Goal: Transaction & Acquisition: Purchase product/service

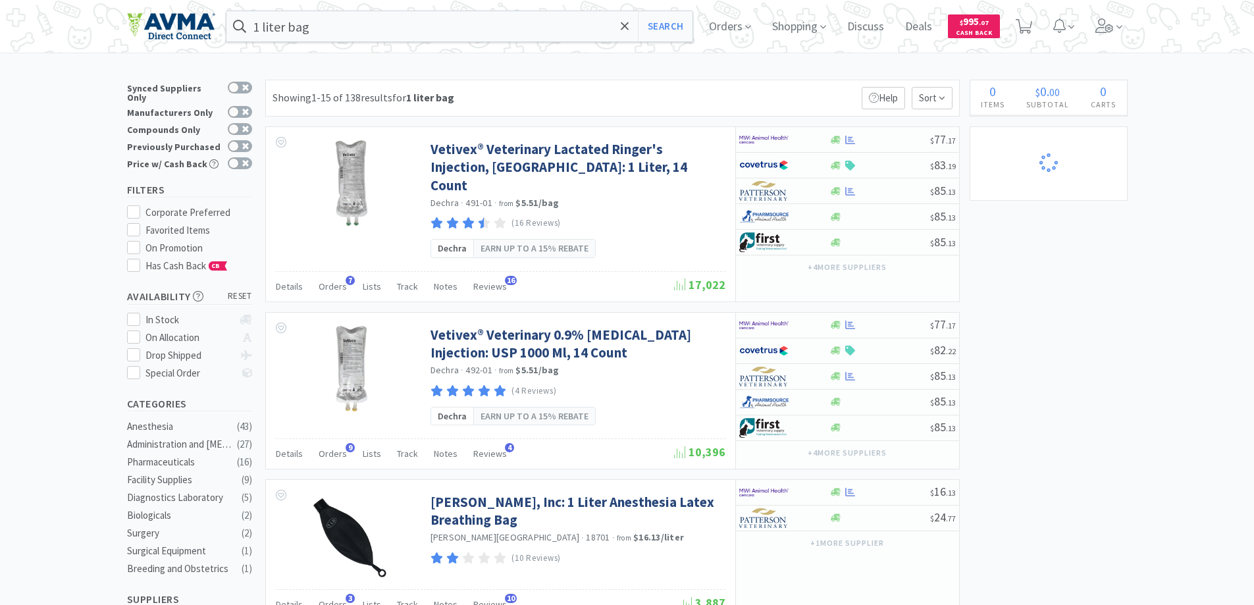
select select "1"
select select "4"
select select "3"
select select "6"
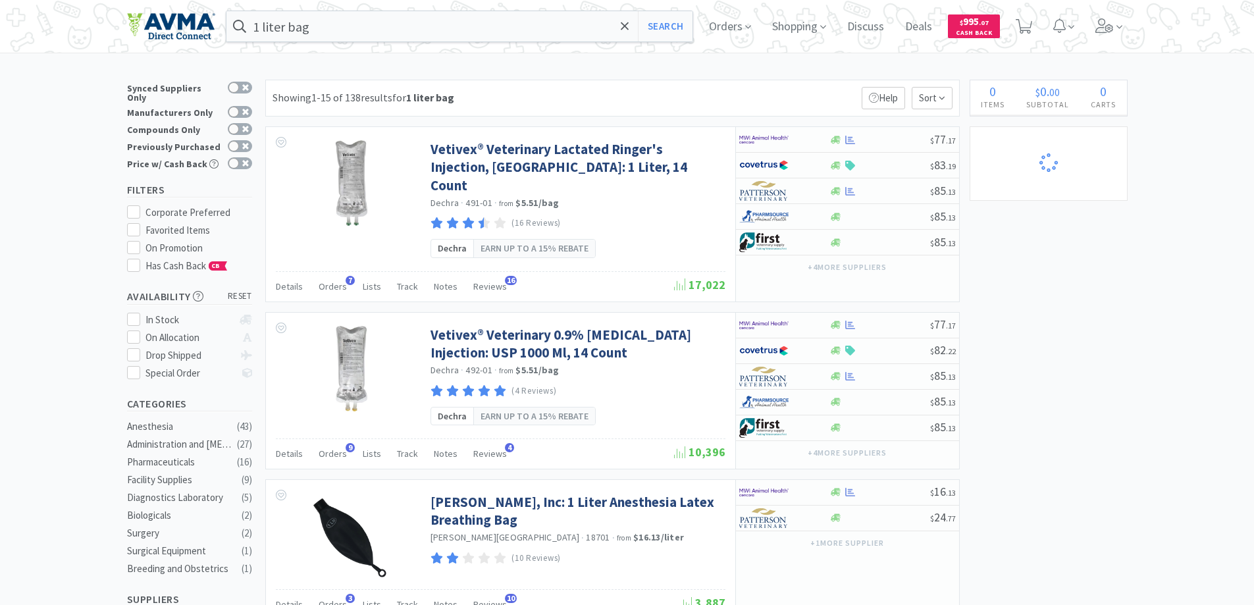
select select "2"
select select "1"
select select "4"
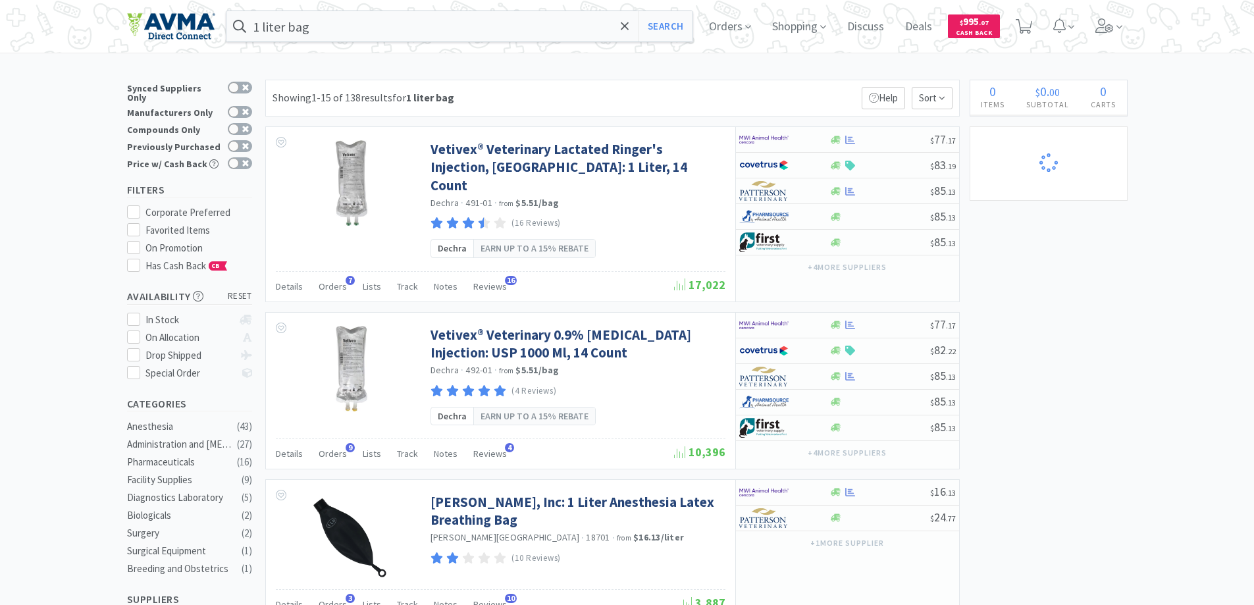
select select "2"
select select "3"
select select "1"
select select "5"
select select "2"
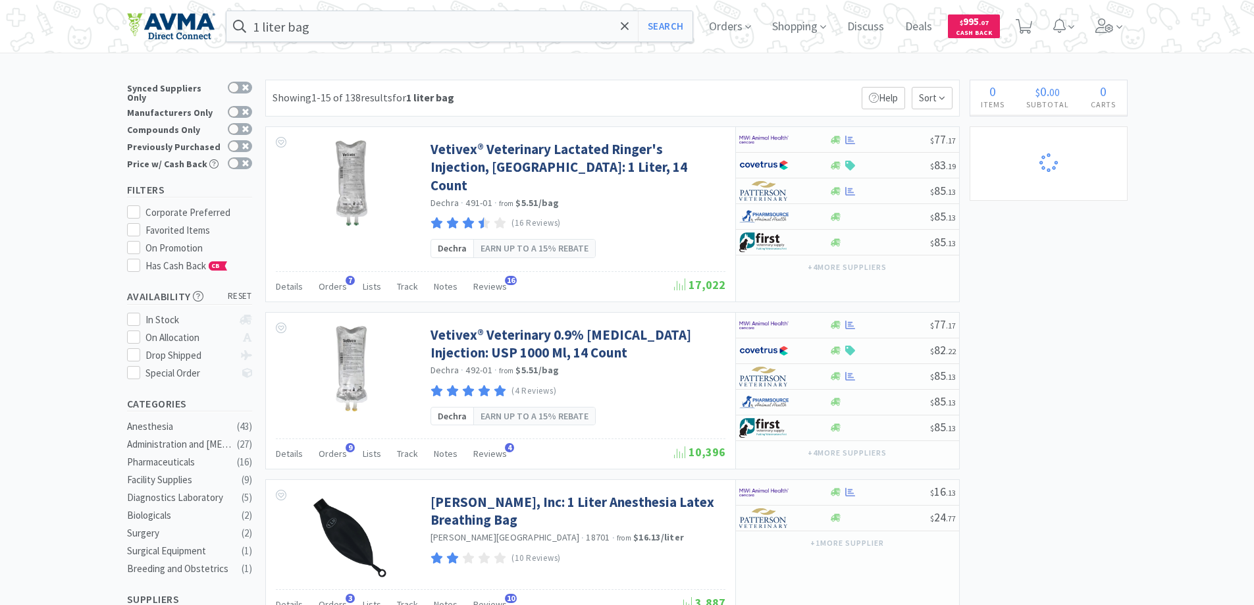
select select "2"
select select "3"
select select "1"
select select "6"
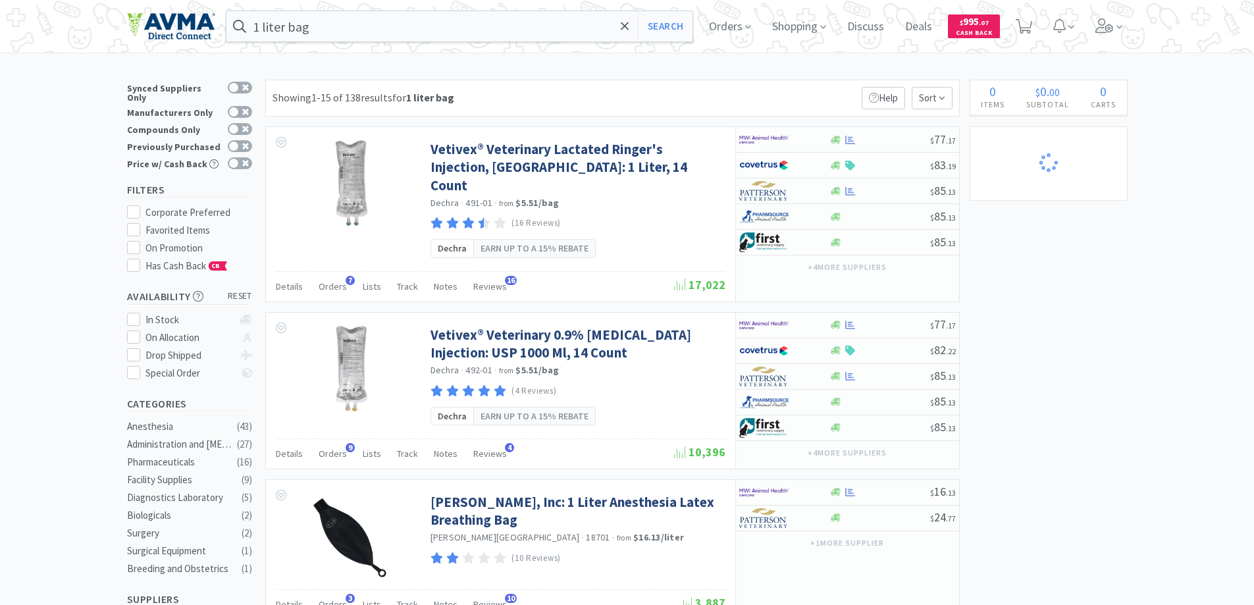
select select "1"
select select "4"
select select "1"
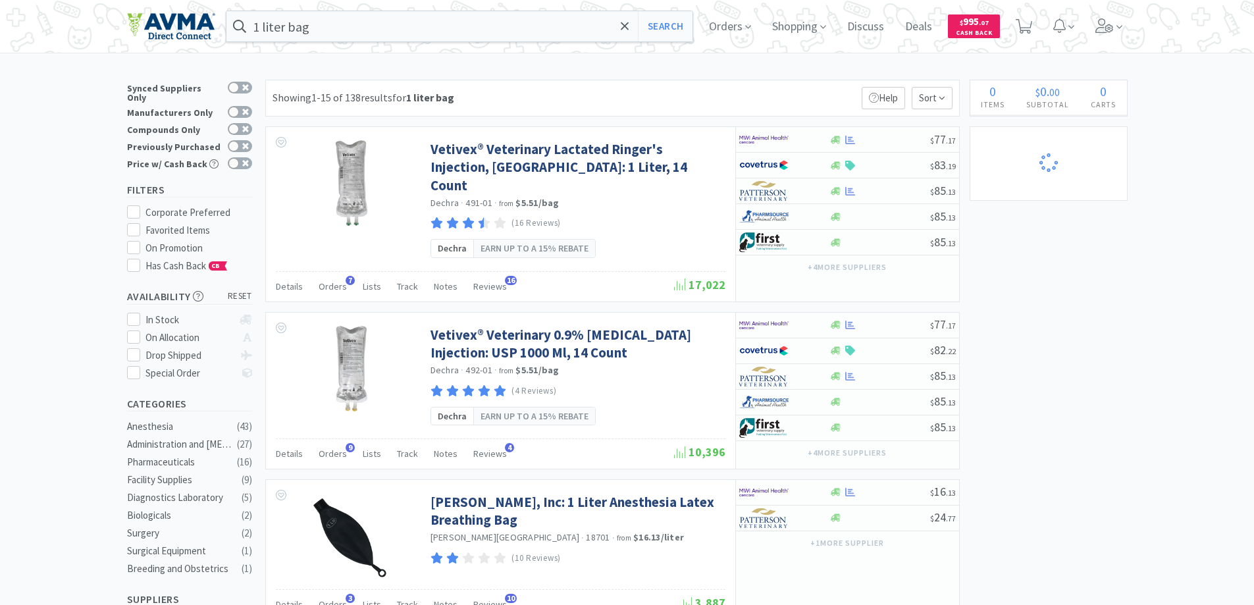
select select "1"
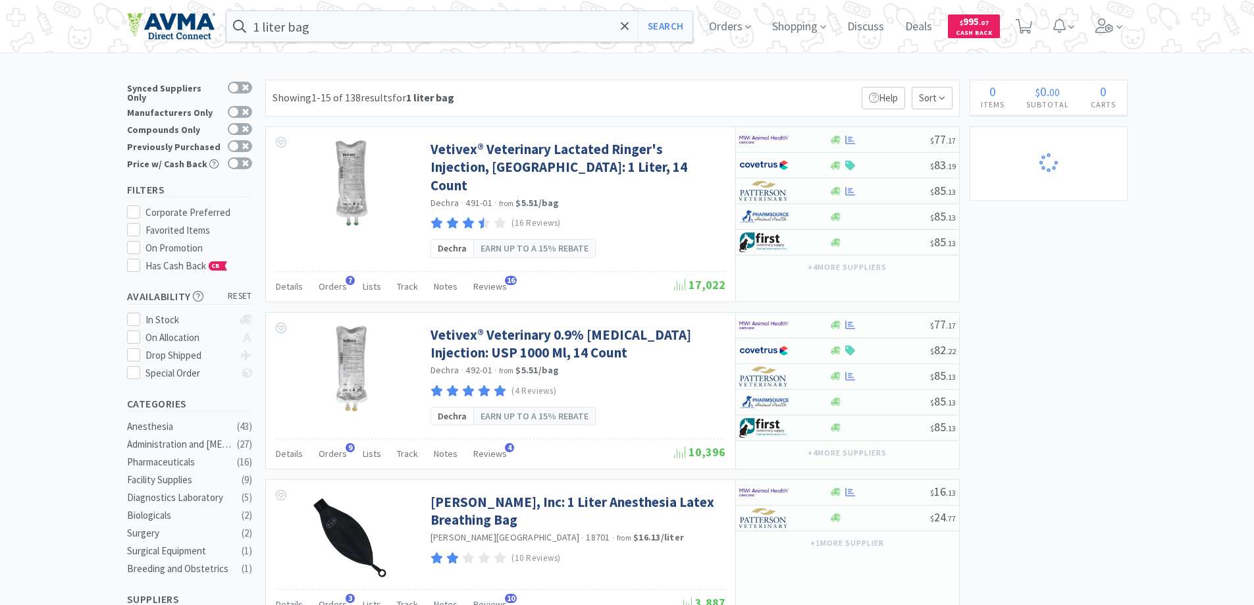
select select "10"
select select "4"
select select "8"
select select "15"
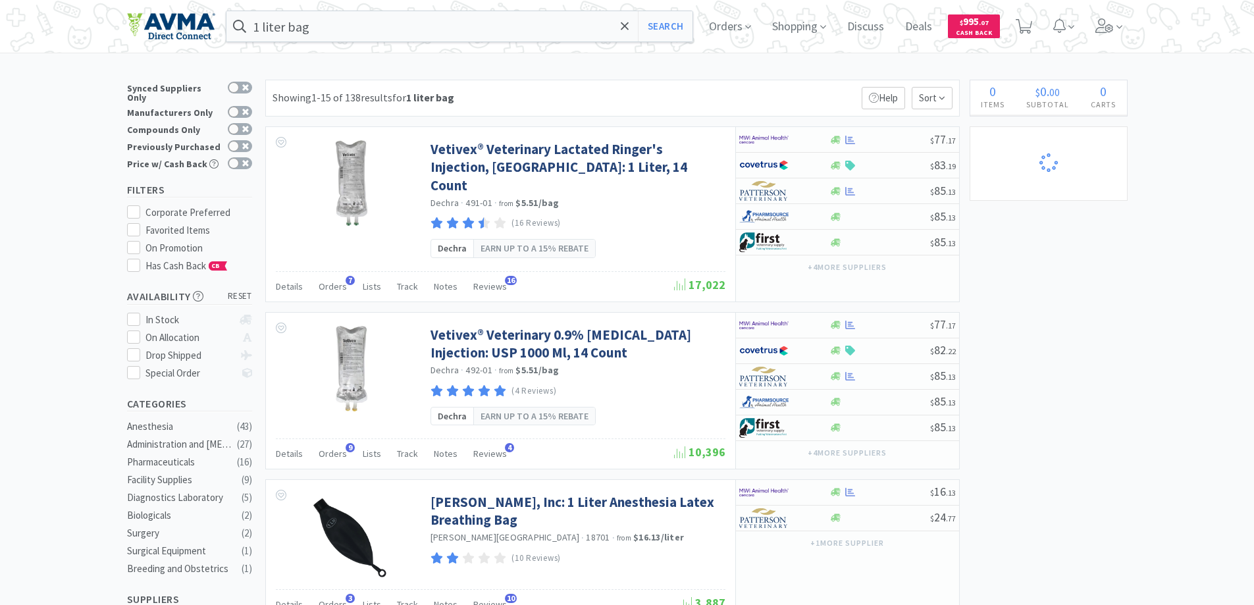
select select "1"
select select "15"
select select "4"
select select "1"
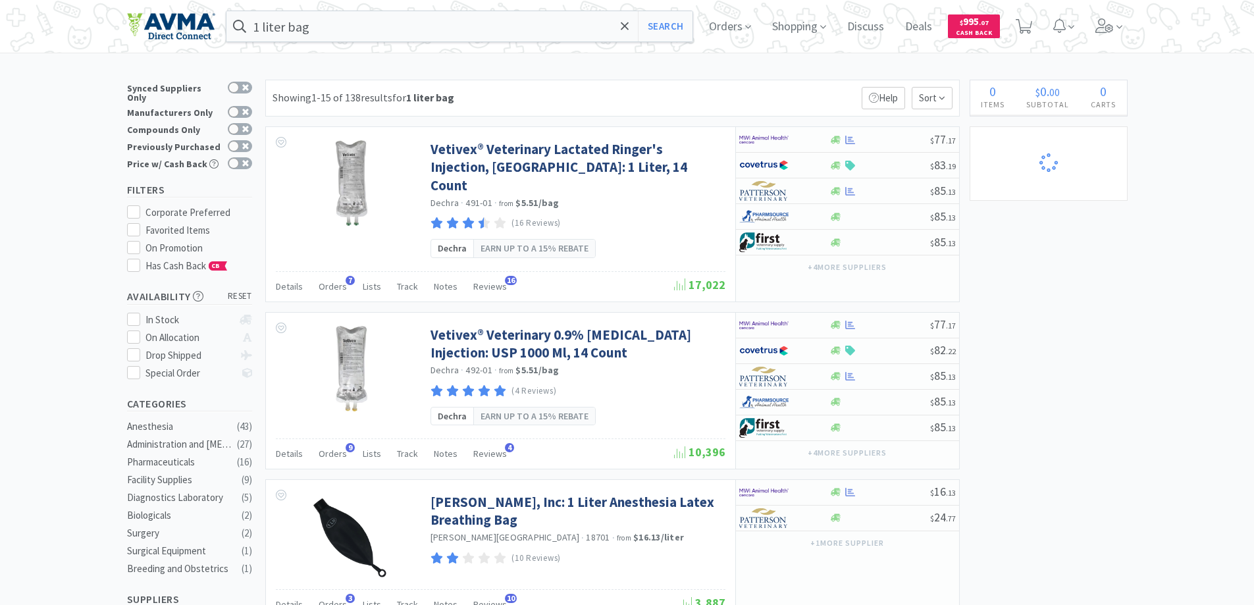
select select "20"
select select "2"
select select "1"
select select "2"
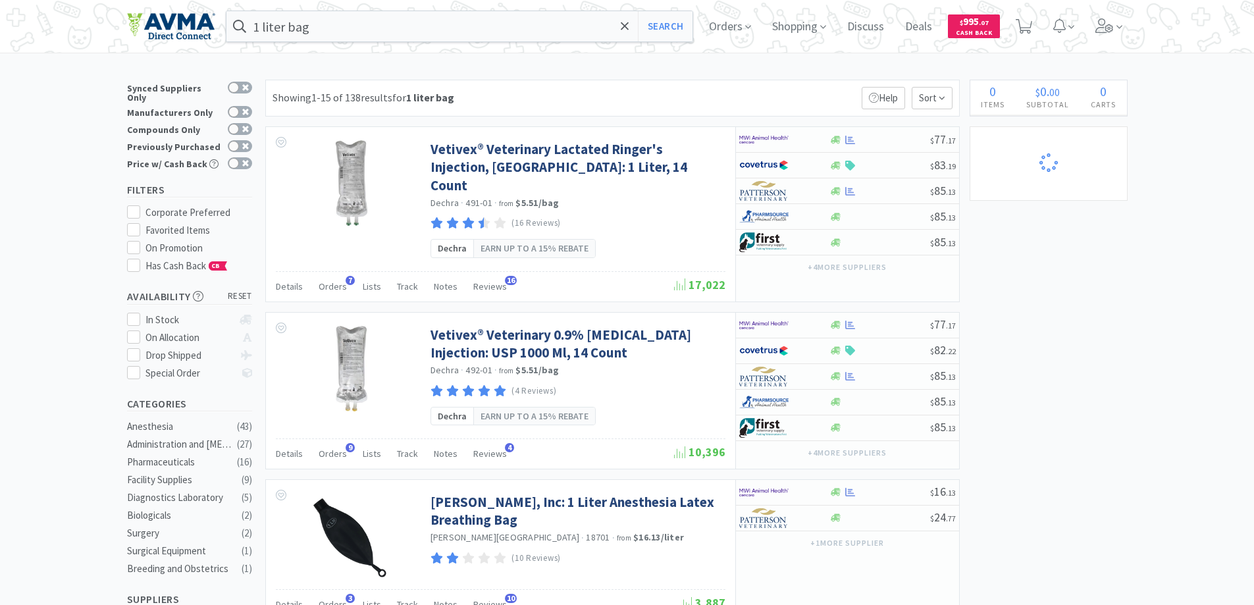
select select "2"
select select "4"
select select "15"
select select "1"
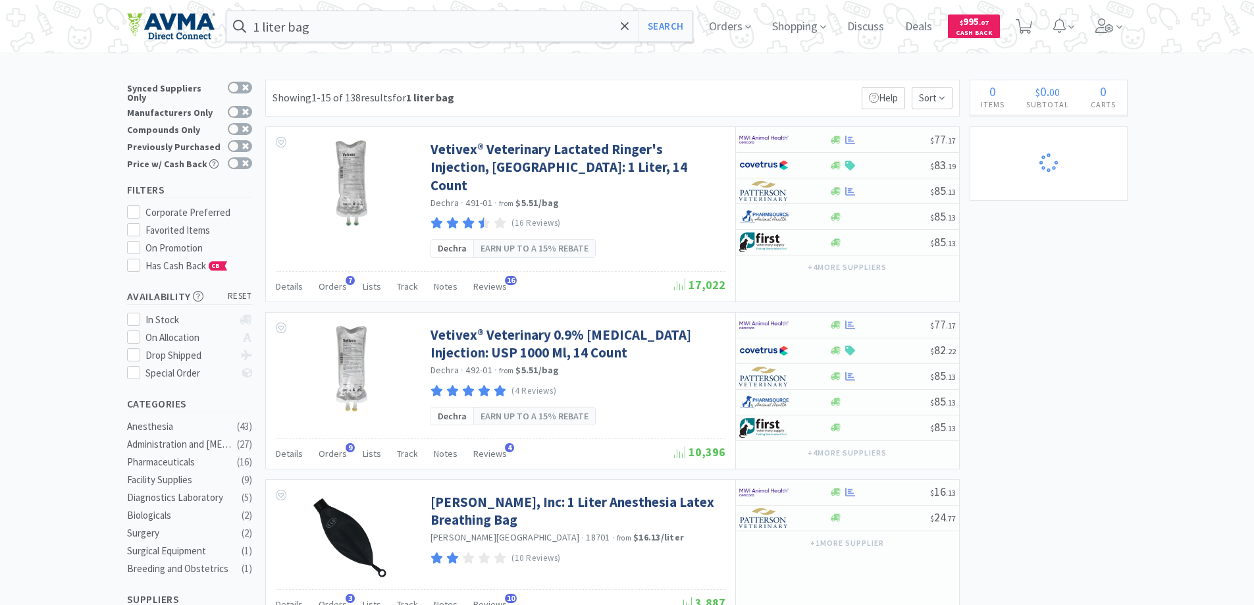
select select "1"
select select "2"
select select "1"
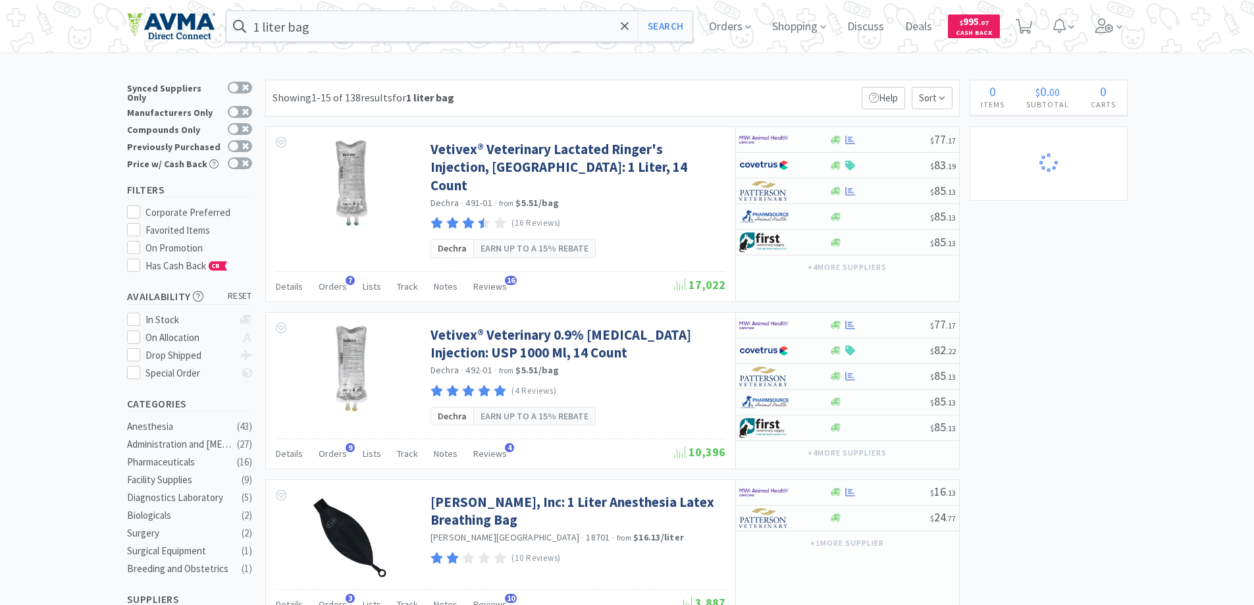
select select "1"
select select "150"
select select "2"
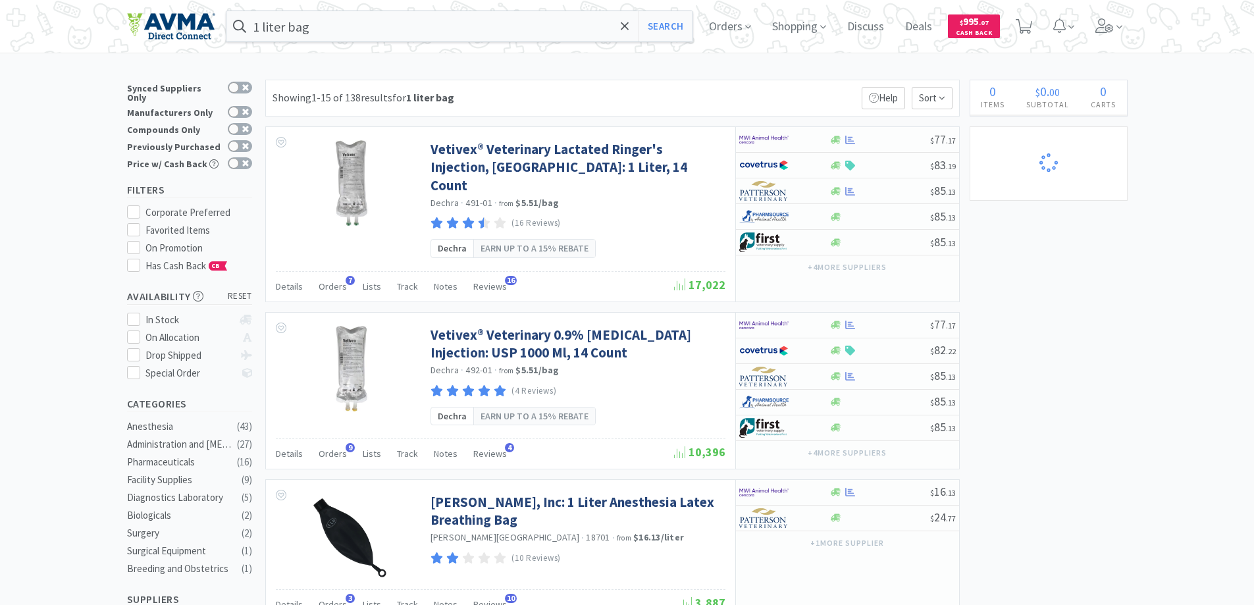
select select "1"
select select "10"
select select "5"
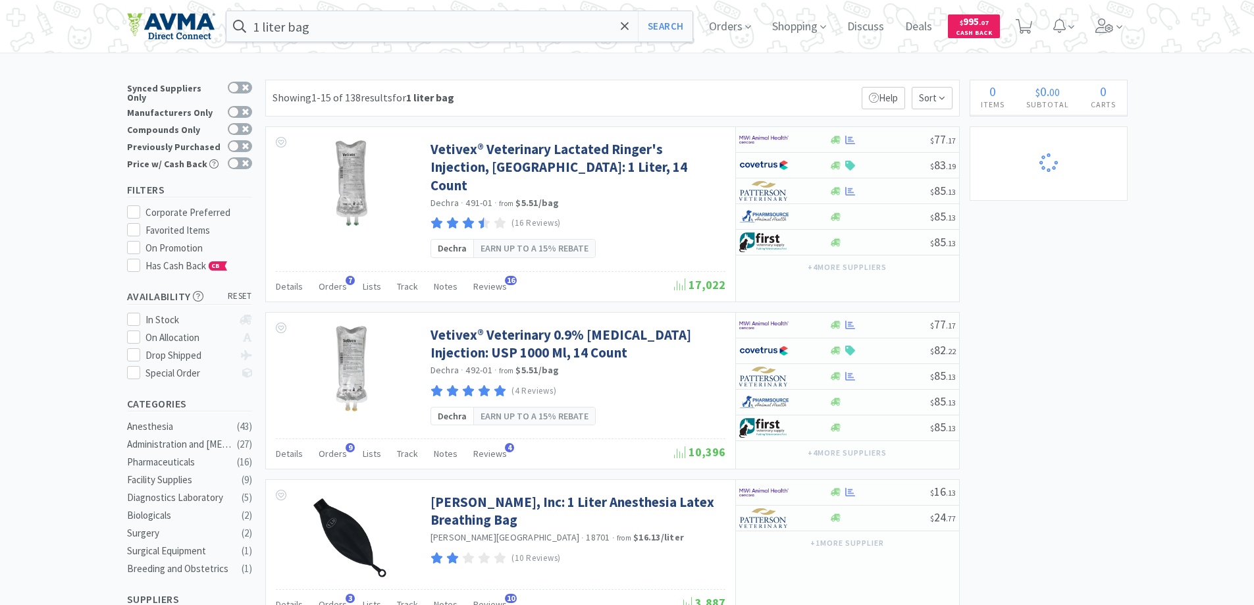
select select "15"
select select "1"
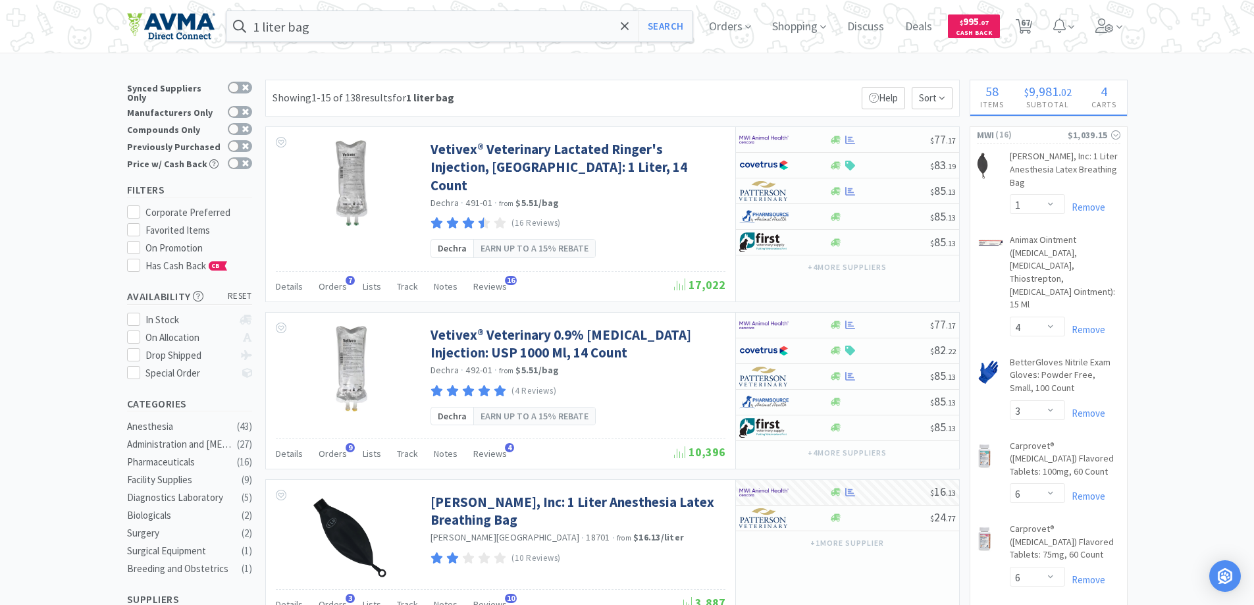
click at [1030, 30] on span "67" at bounding box center [1025, 22] width 9 height 53
select select "10"
select select "5"
select select "15"
select select "1"
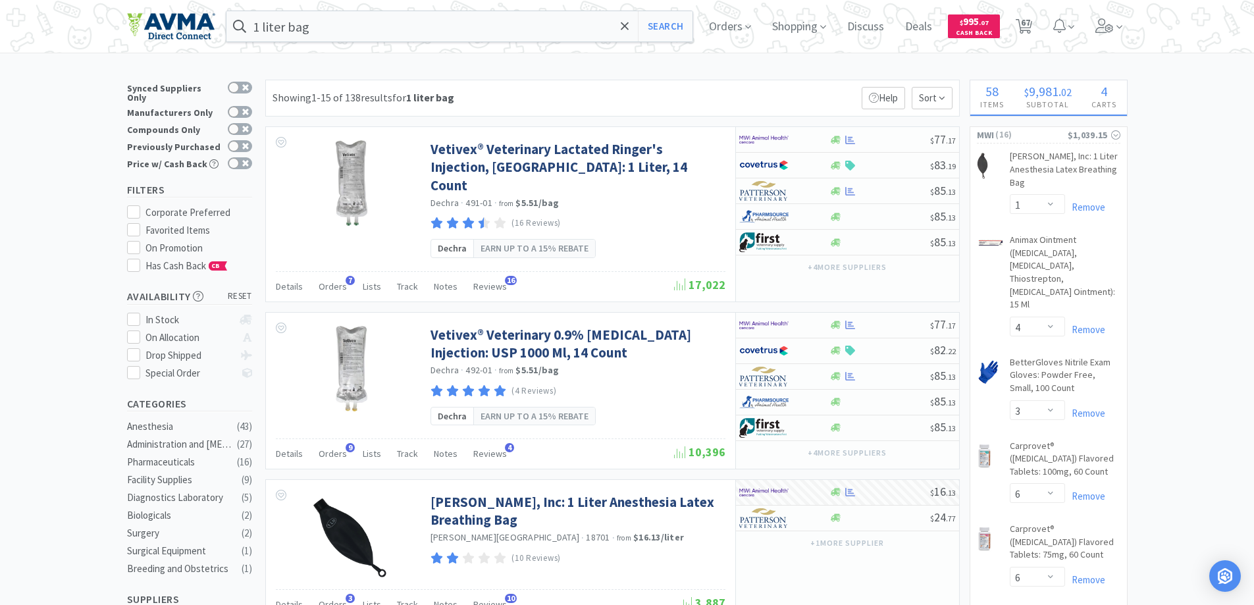
select select "1"
select select "150"
select select "2"
select select "1"
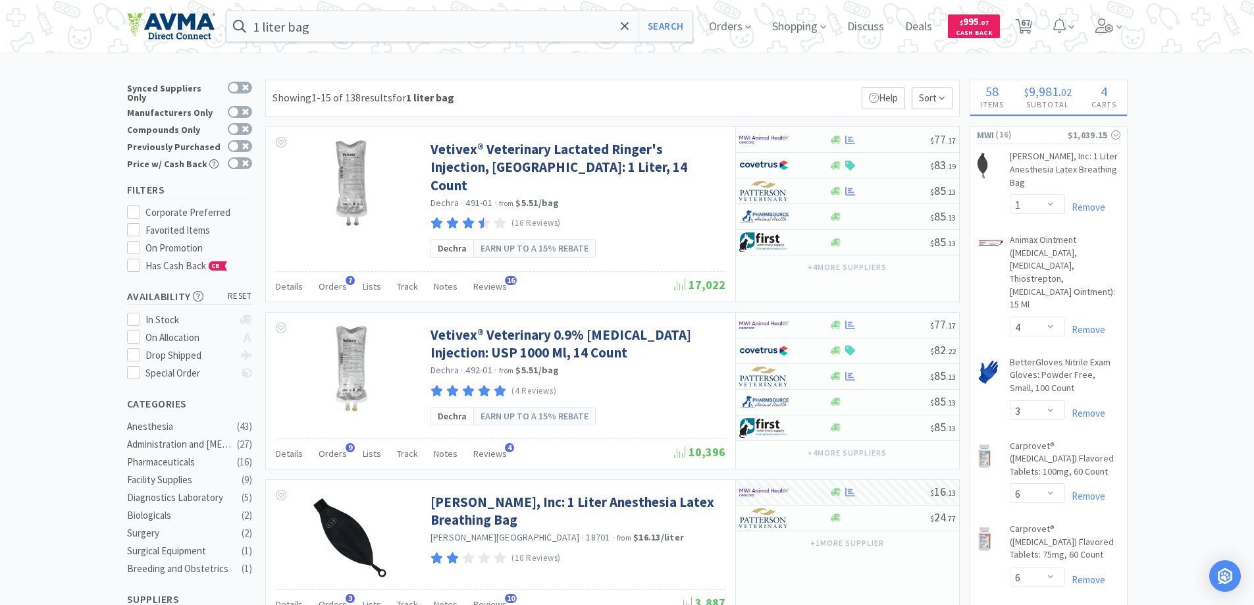
select select "1"
select select "4"
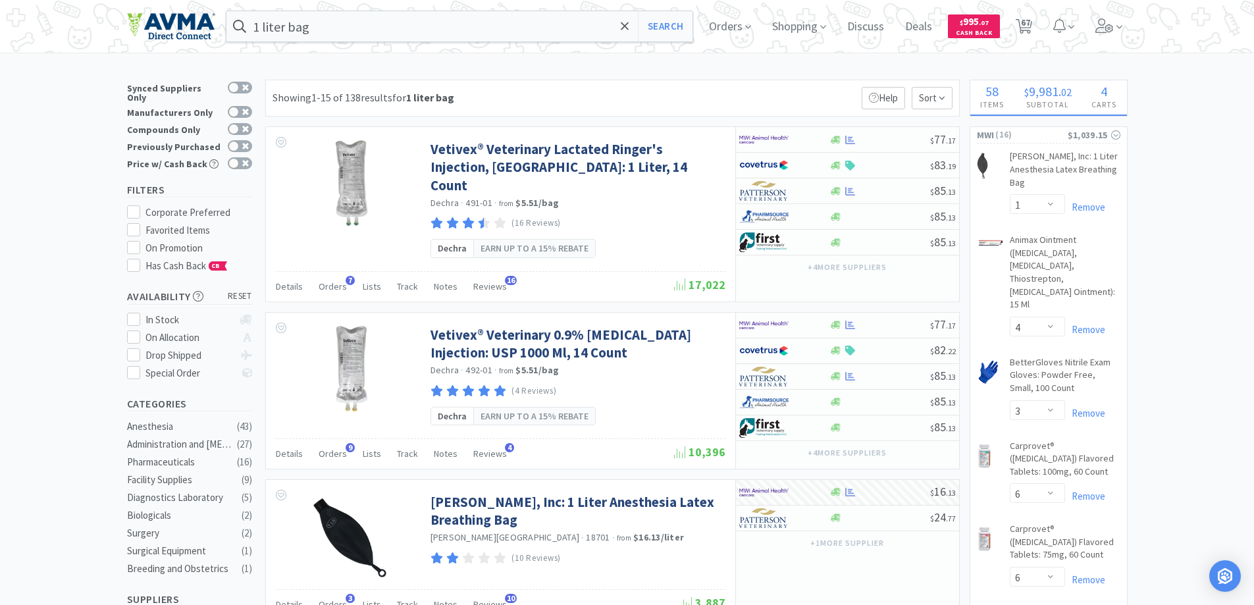
select select "3"
select select "6"
select select "2"
select select "1"
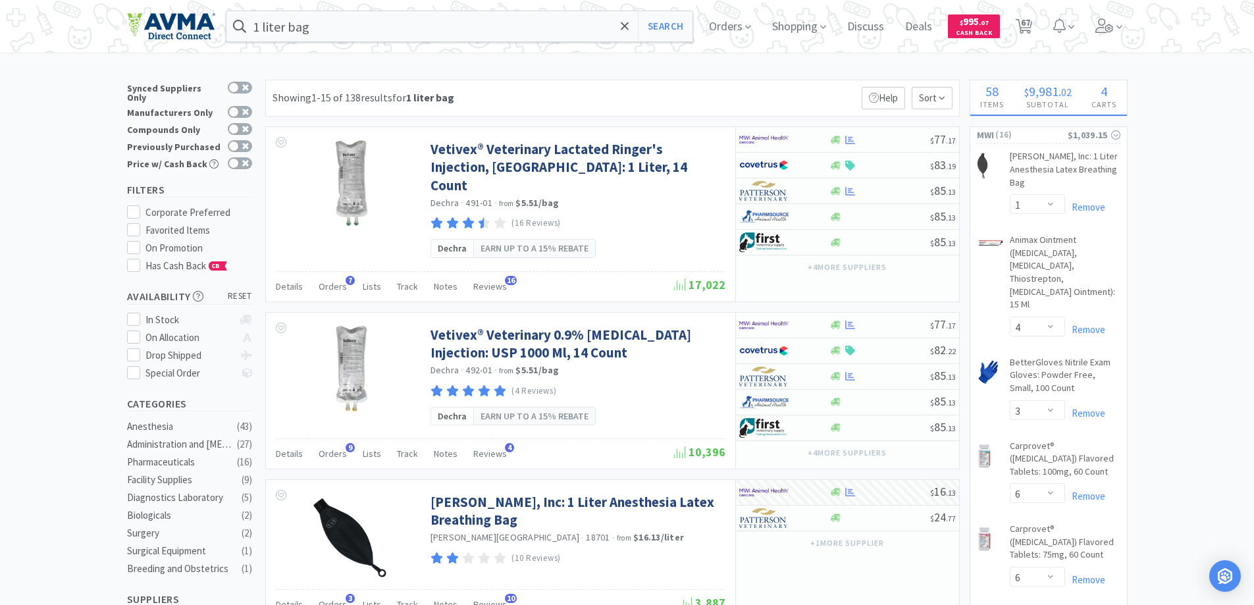
select select "1"
select select "4"
select select "2"
select select "3"
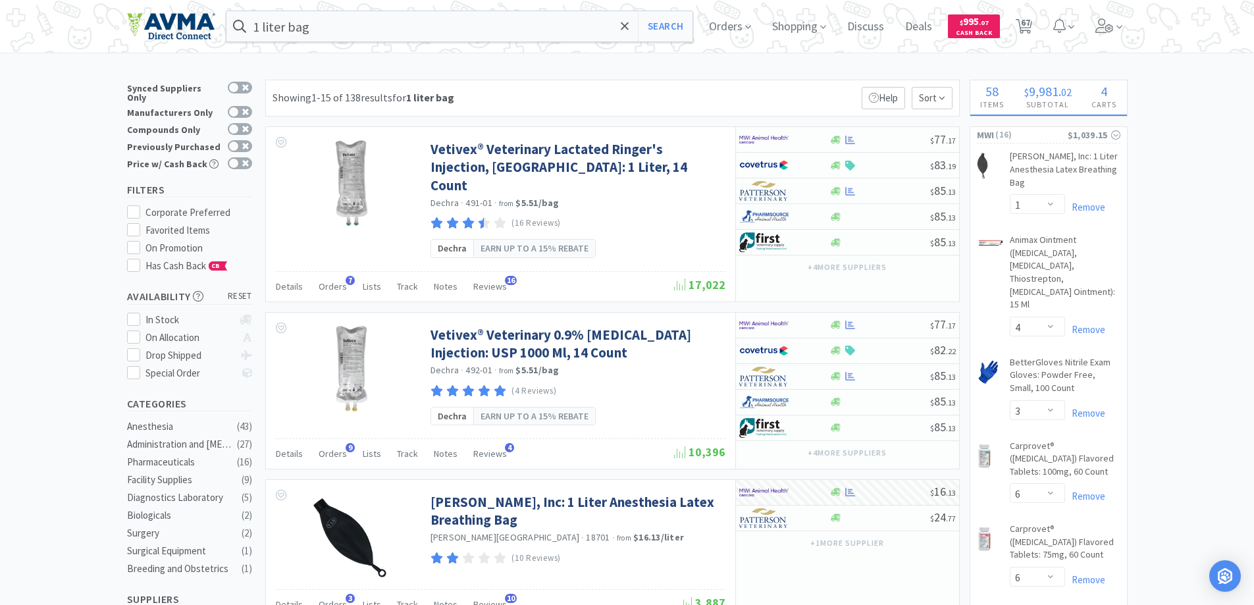
select select "1"
select select "5"
select select "2"
select select "3"
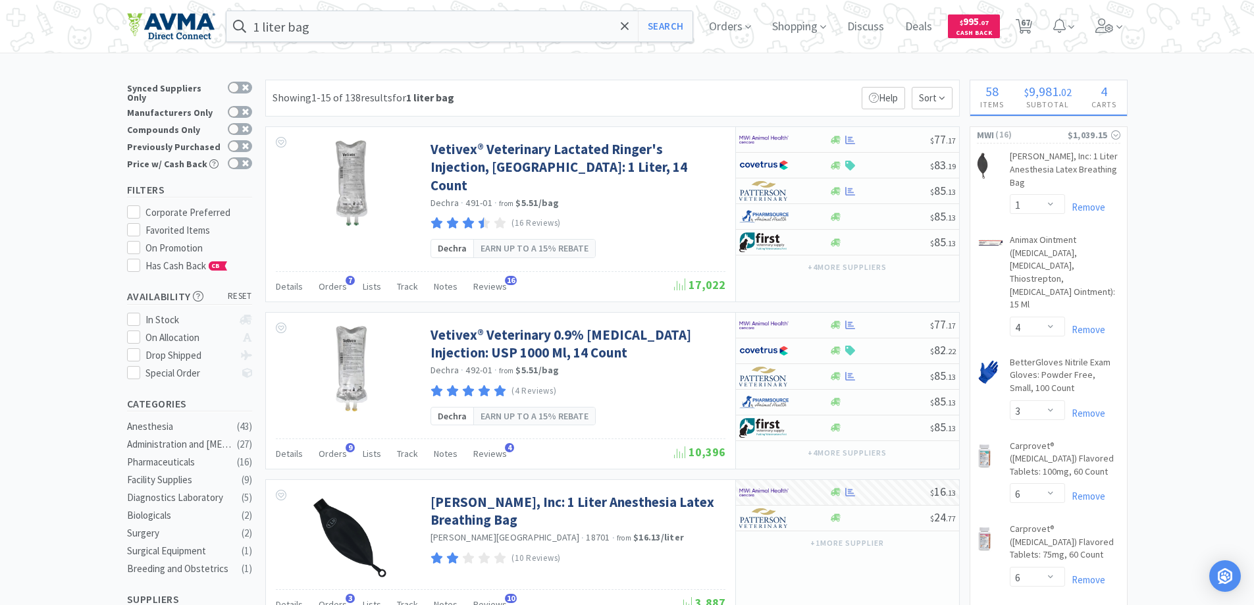
select select "1"
select select "6"
select select "1"
select select "4"
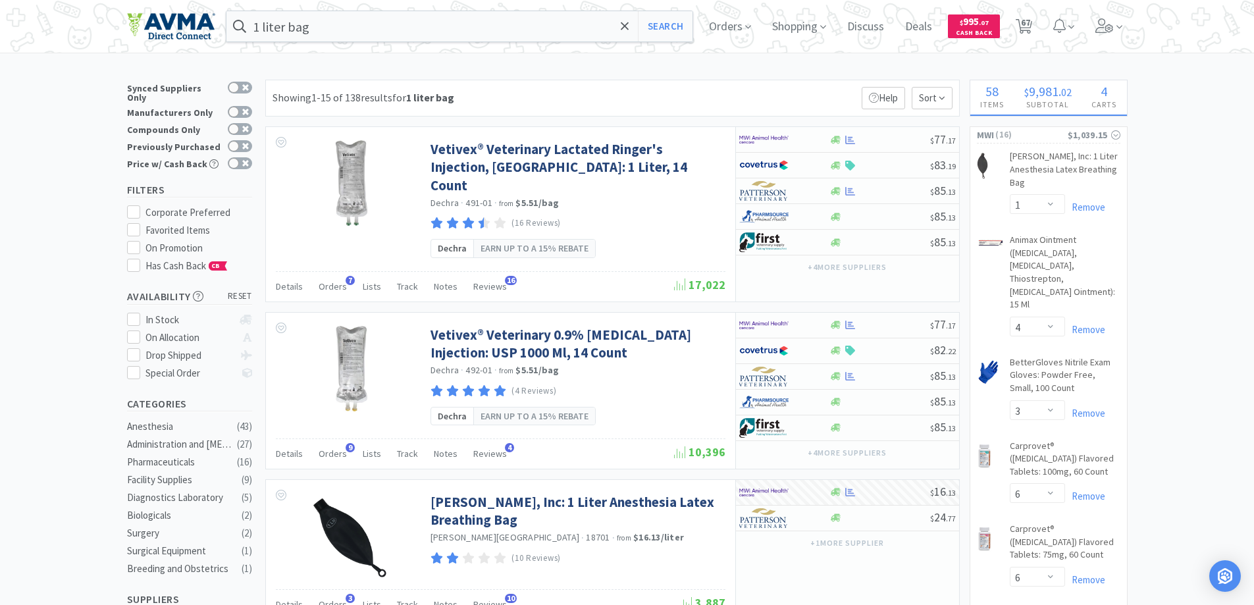
select select "1"
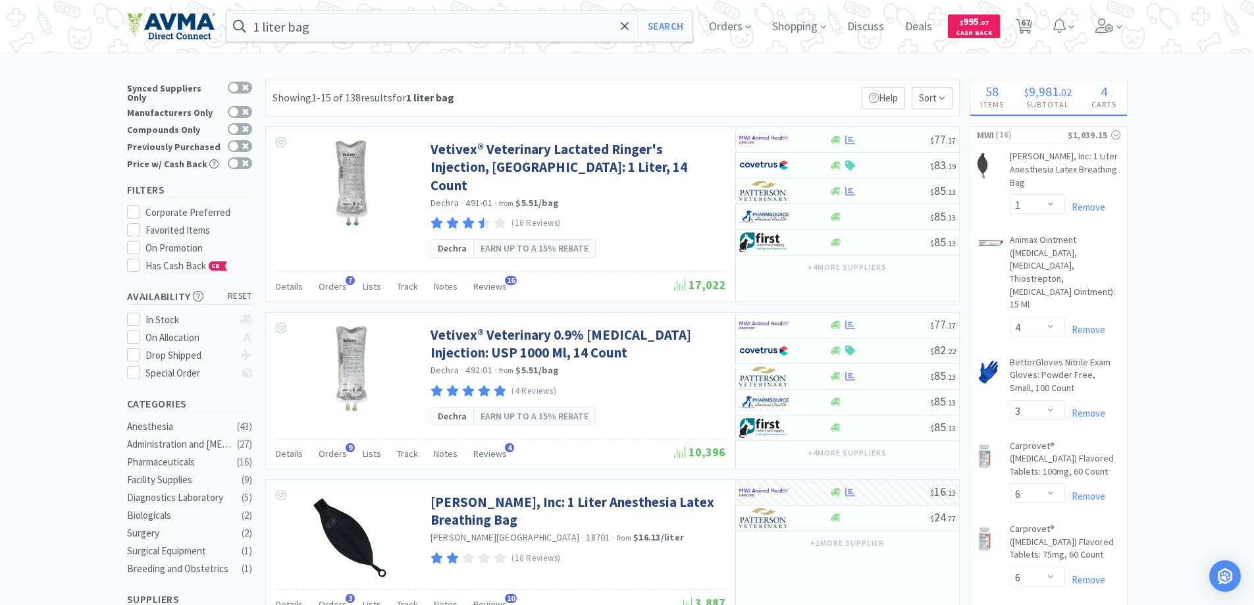
select select "1"
select select "10"
select select "4"
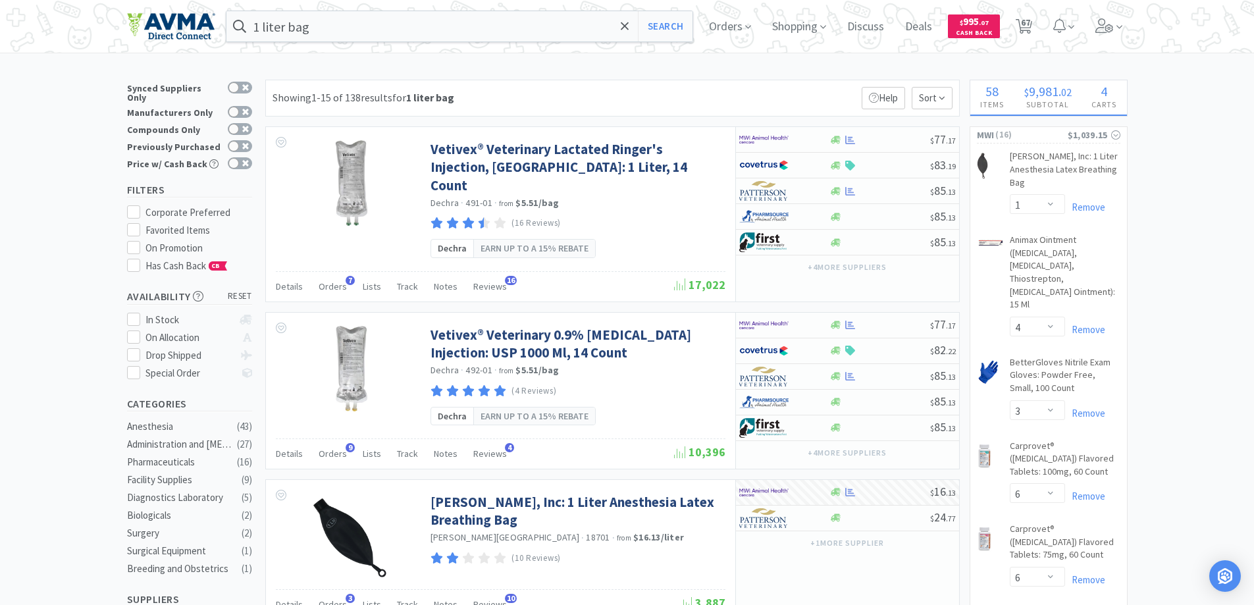
select select "8"
select select "15"
select select "1"
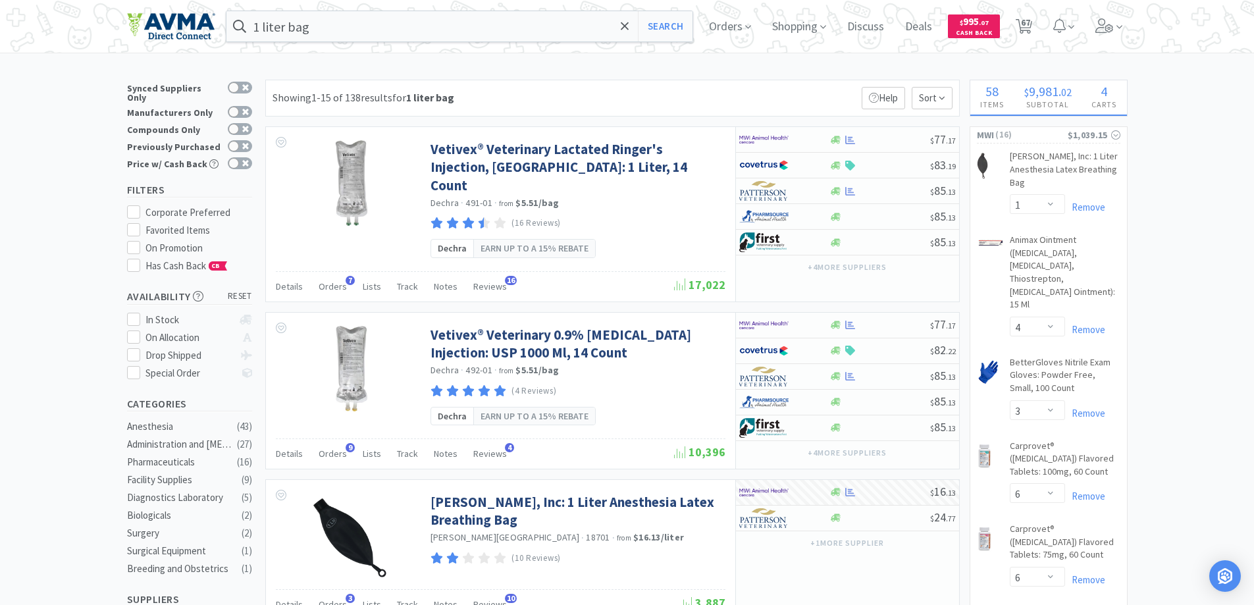
select select "15"
select select "4"
select select "1"
select select "20"
select select "2"
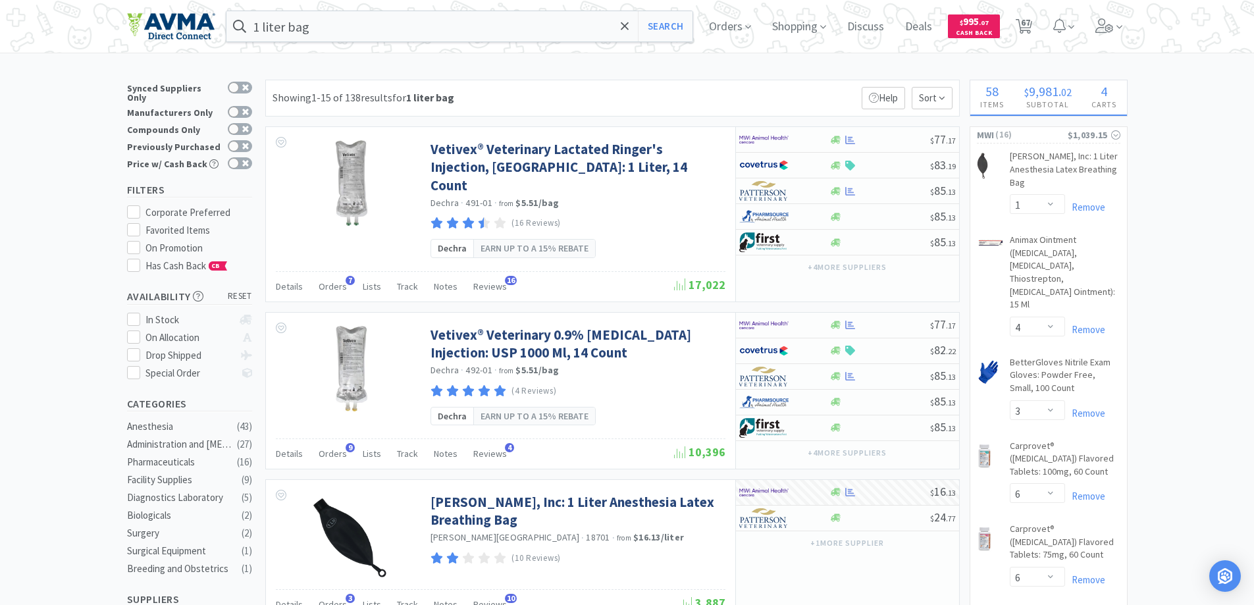
select select "1"
select select "2"
select select "4"
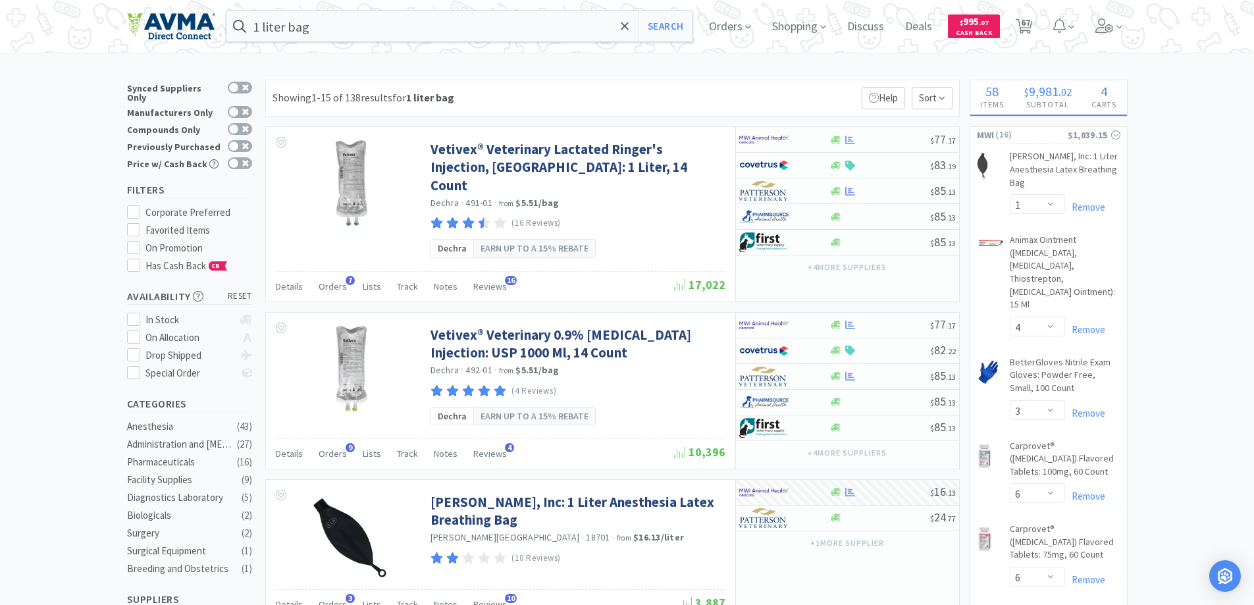
select select "15"
select select "1"
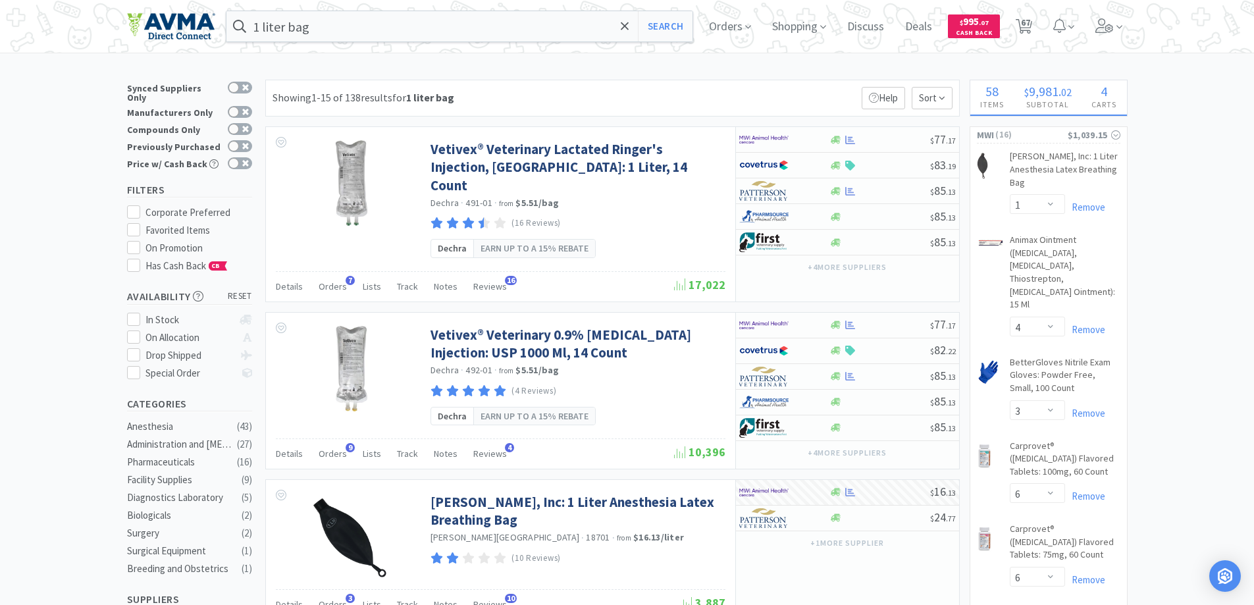
select select "1"
select select "2"
select select "1"
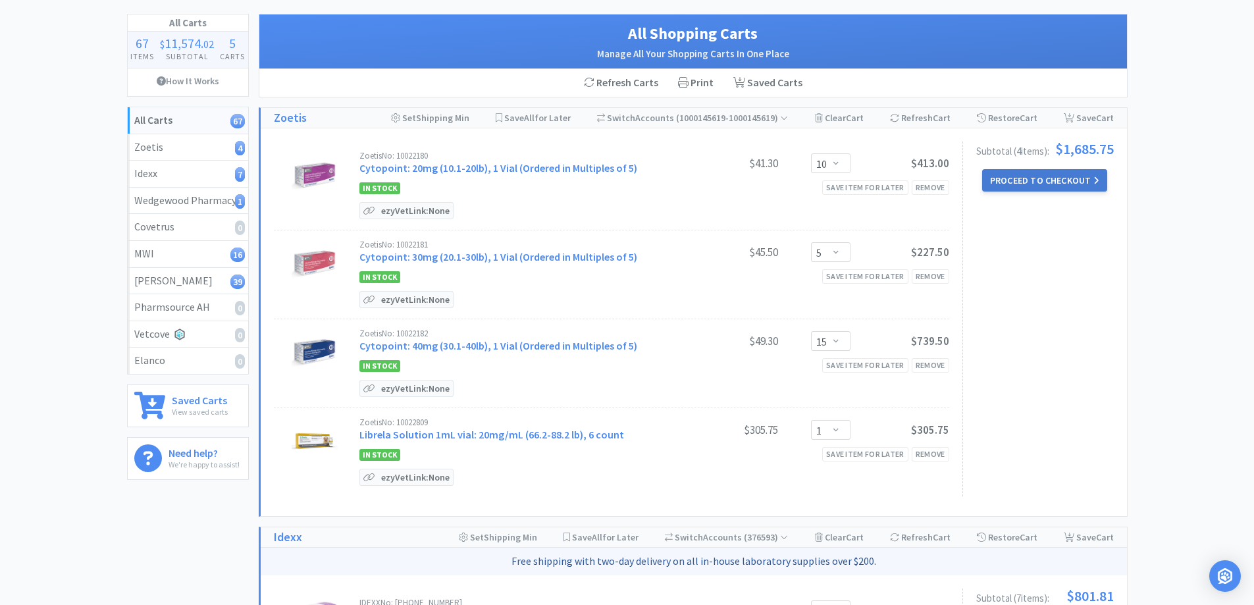
click at [1054, 184] on button "Proceed to Checkout" at bounding box center [1044, 180] width 125 height 22
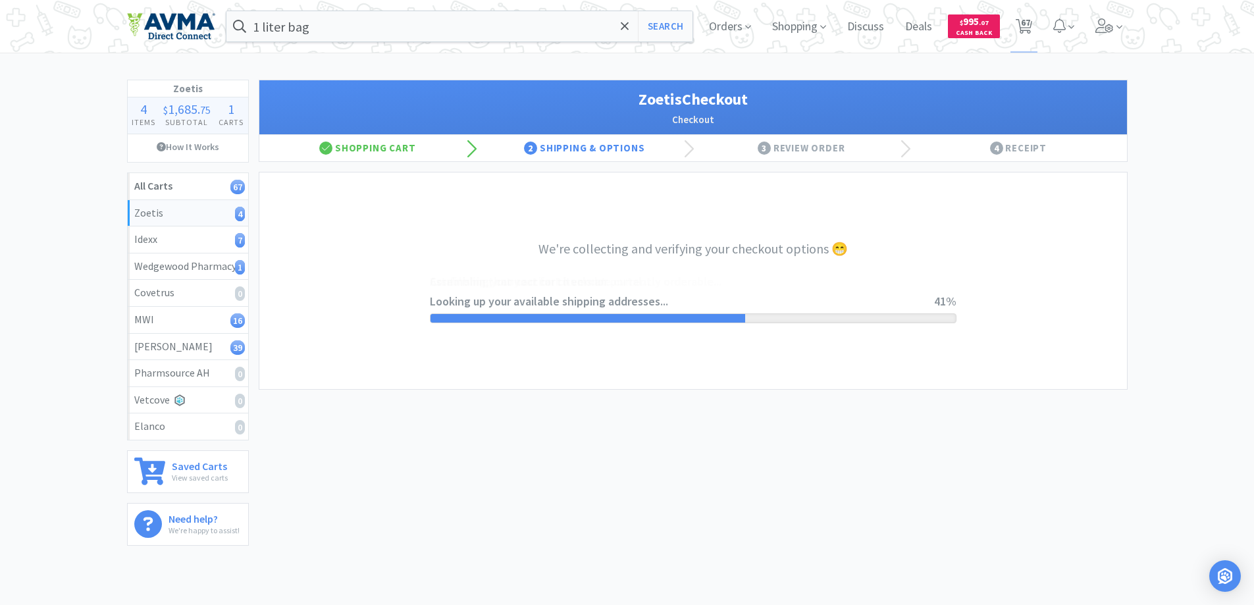
select select "invoice"
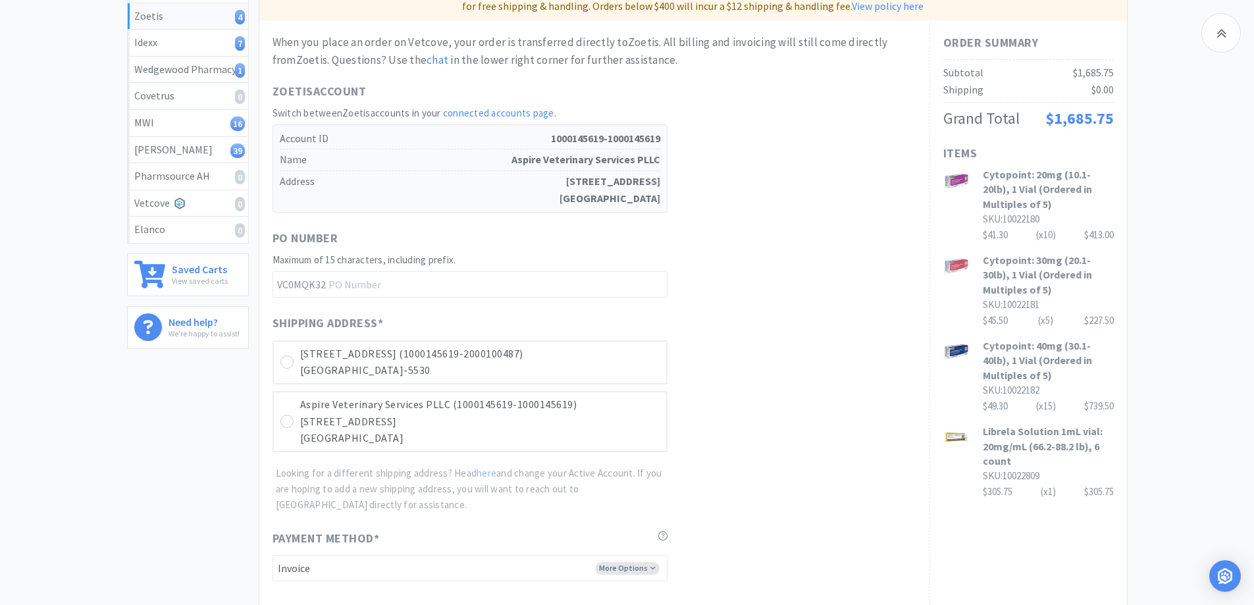
scroll to position [198, 0]
click at [368, 420] on p "[STREET_ADDRESS]" at bounding box center [480, 421] width 360 height 17
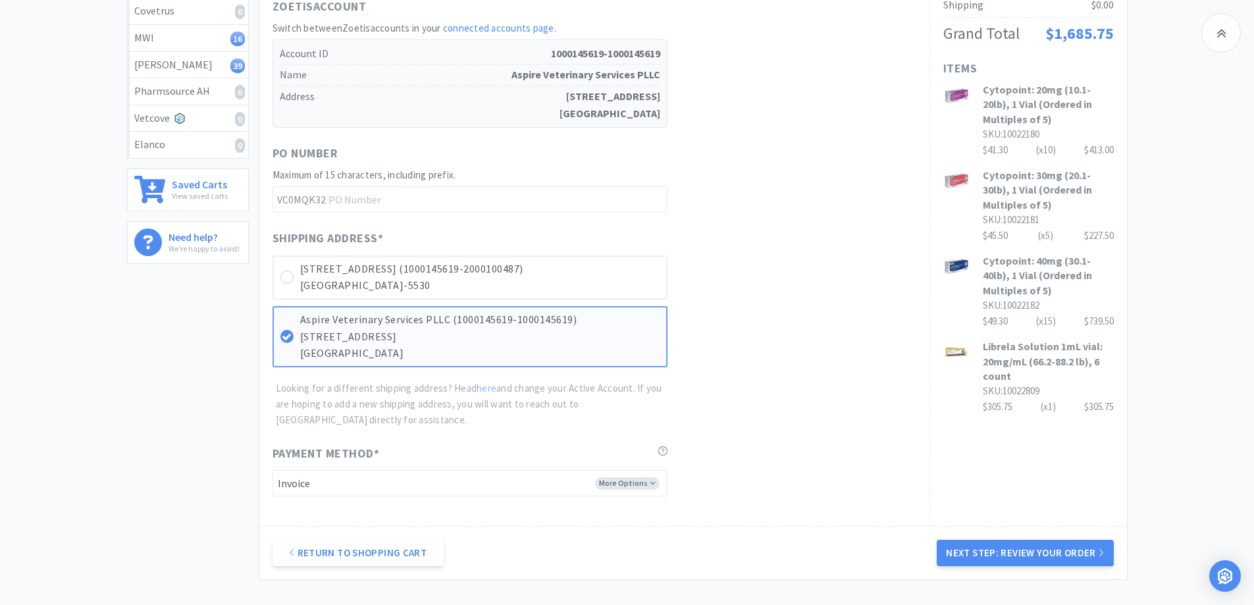
scroll to position [392, 0]
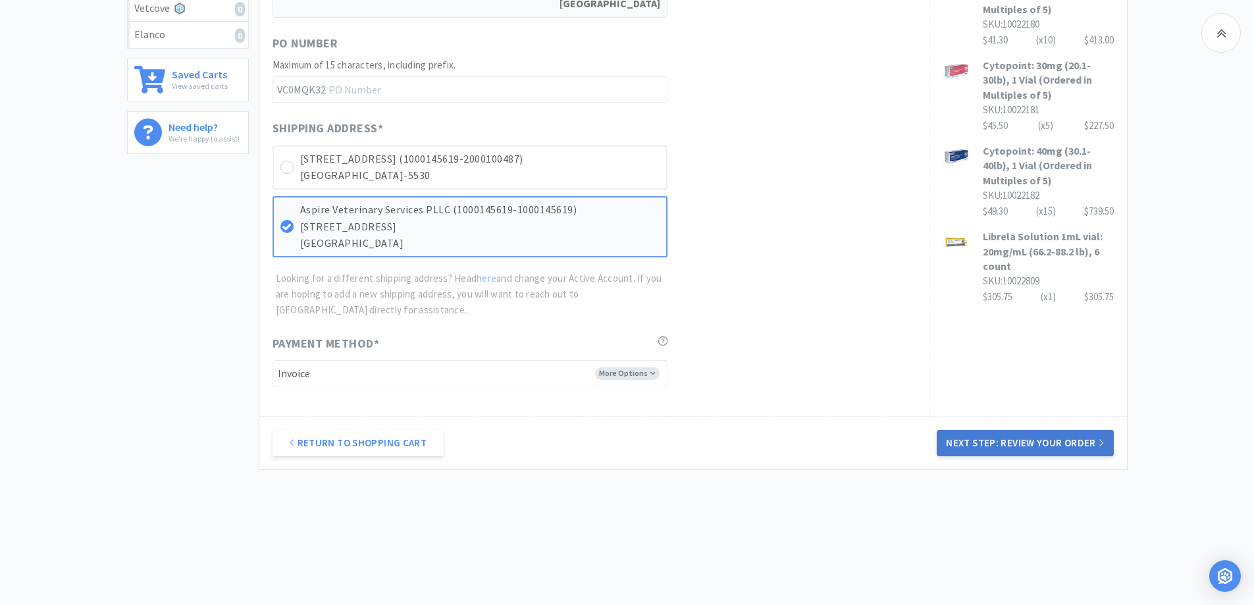
click at [1027, 435] on button "Next Step: Review Your Order" at bounding box center [1025, 443] width 176 height 26
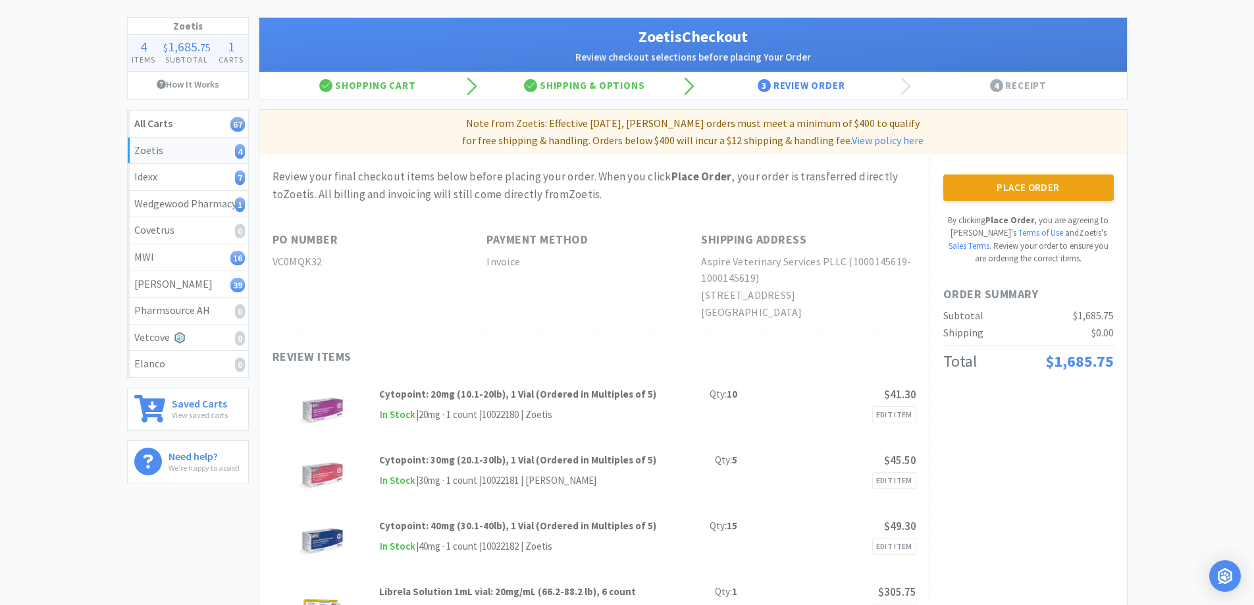
scroll to position [0, 0]
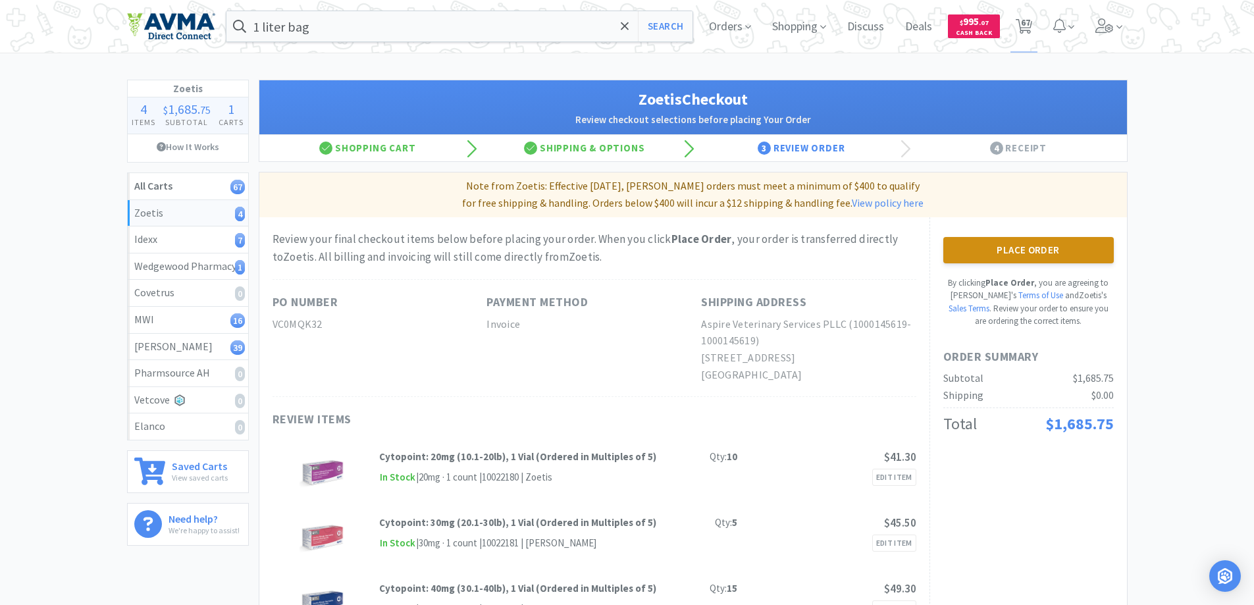
click at [1040, 252] on button "Place Order" at bounding box center [1029, 250] width 171 height 26
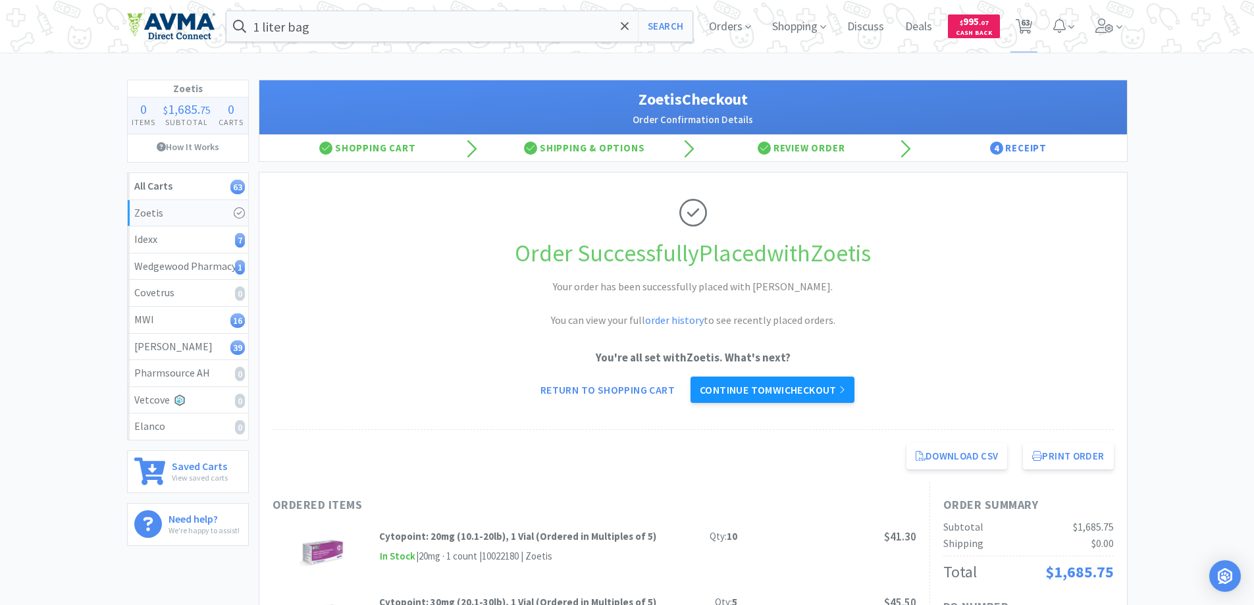
click at [747, 391] on link "Continue to MWI checkout" at bounding box center [773, 390] width 164 height 26
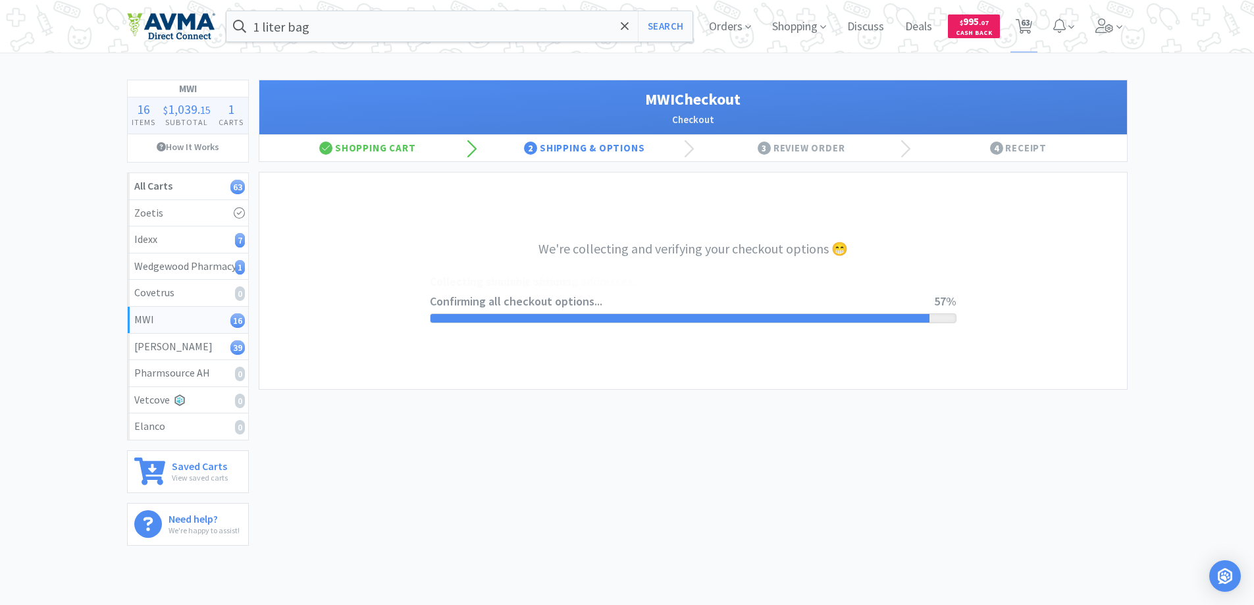
select select "STD_"
select select "GP1"
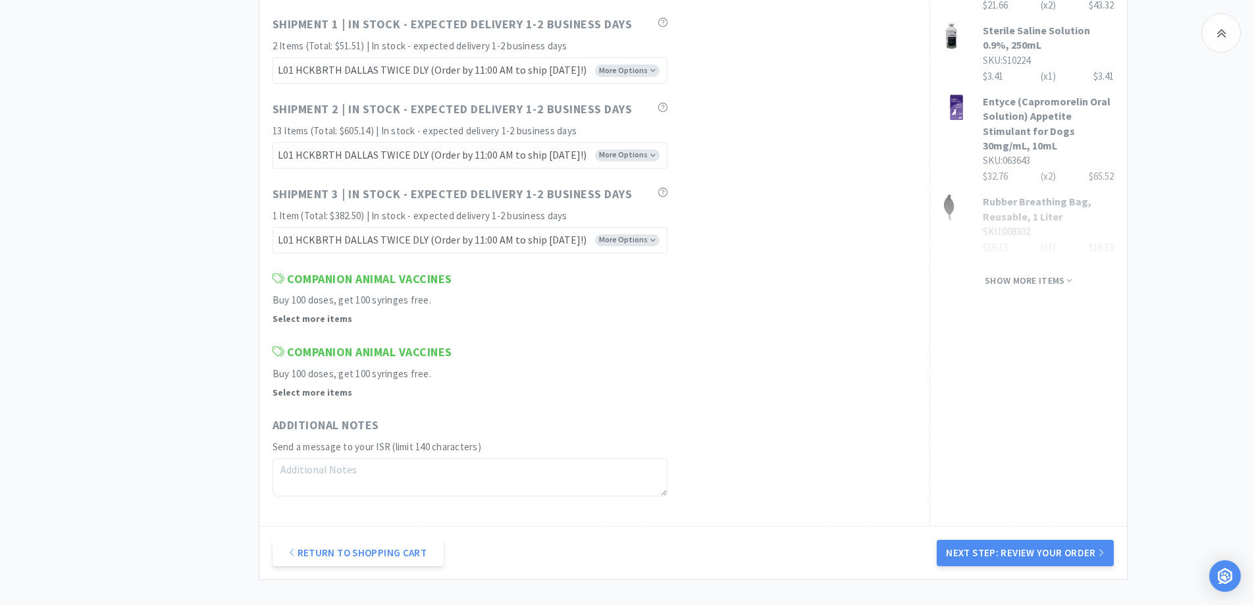
scroll to position [1029, 0]
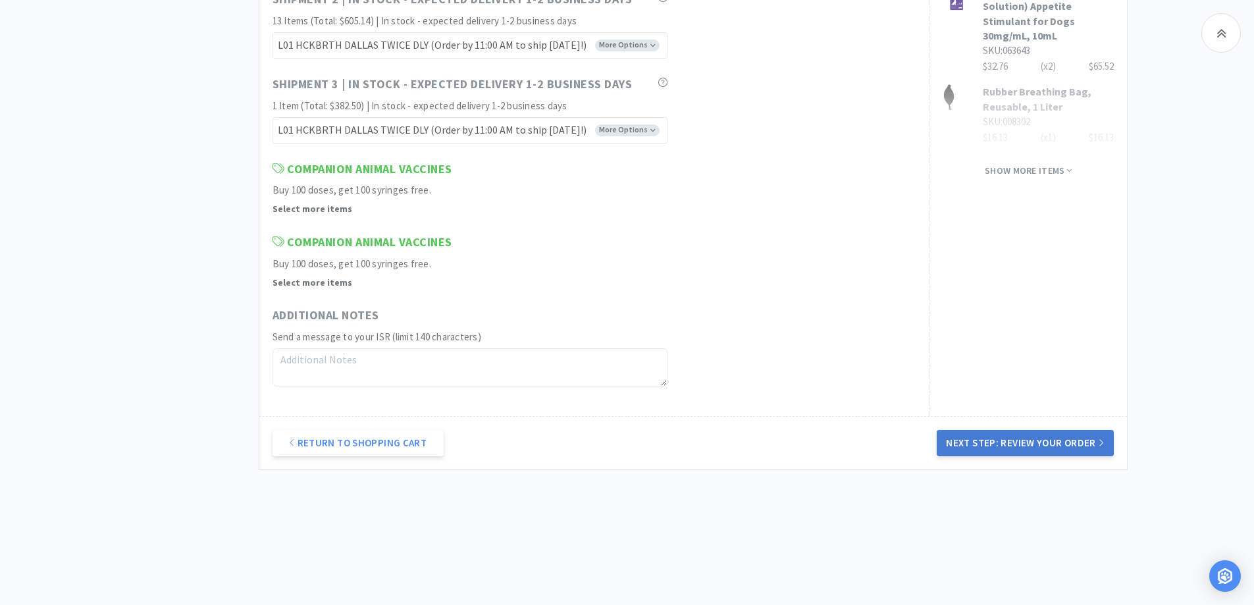
click at [1017, 444] on button "Next Step: Review Your Order" at bounding box center [1025, 443] width 176 height 26
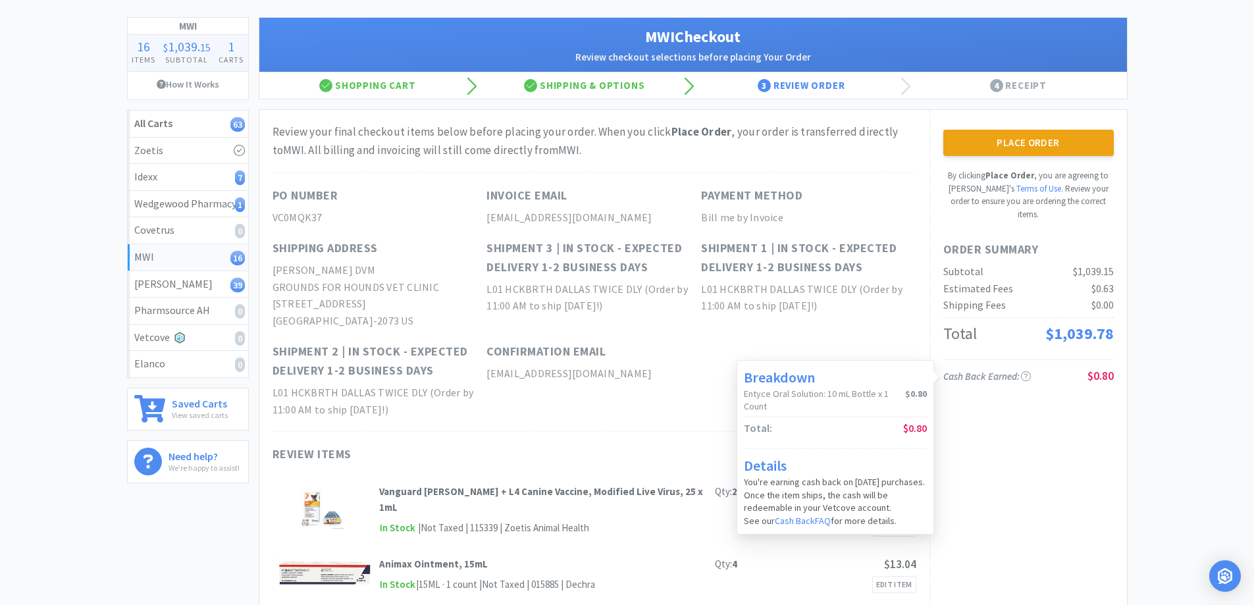
scroll to position [0, 0]
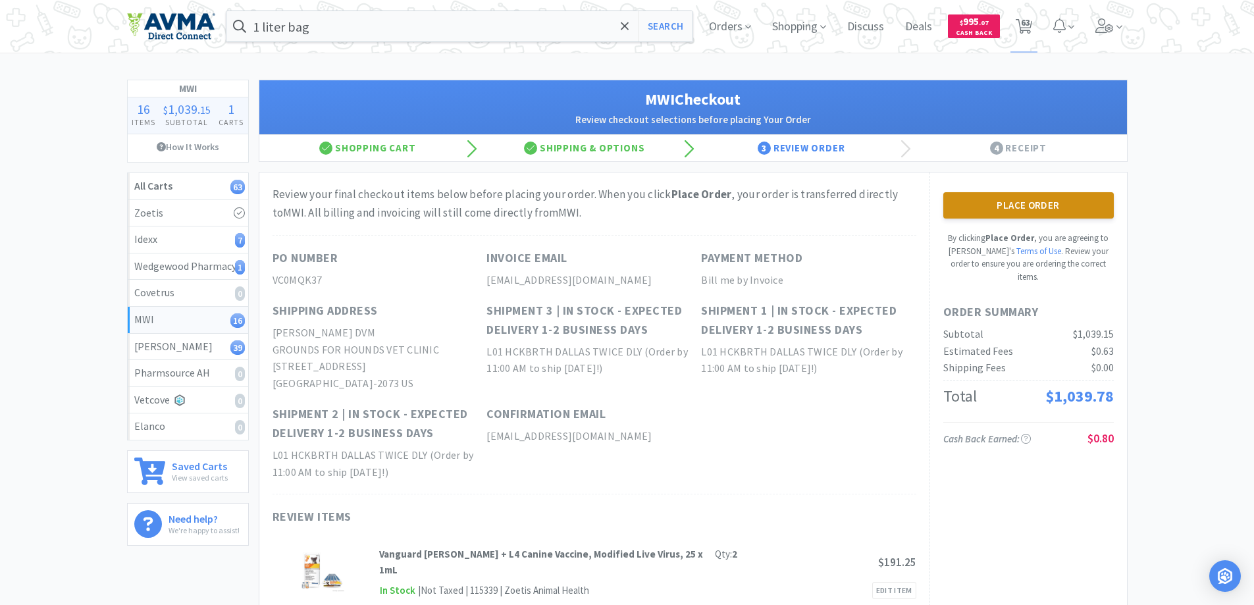
click at [1034, 213] on button "Place Order" at bounding box center [1029, 205] width 171 height 26
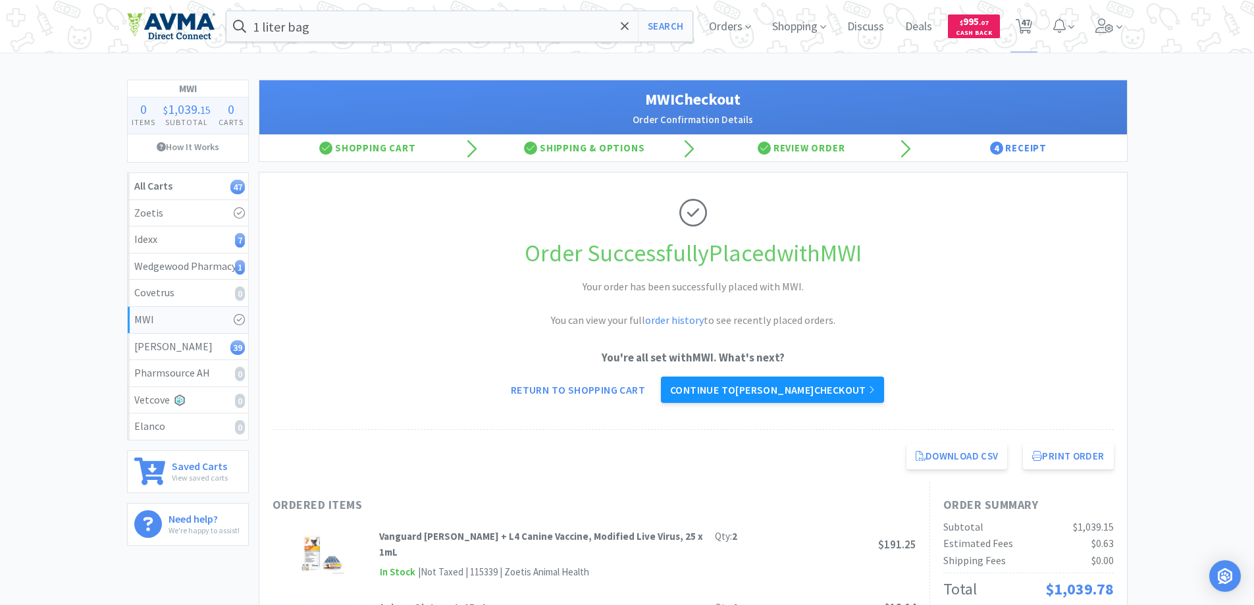
click at [711, 389] on link "Continue to [PERSON_NAME] checkout" at bounding box center [772, 390] width 223 height 26
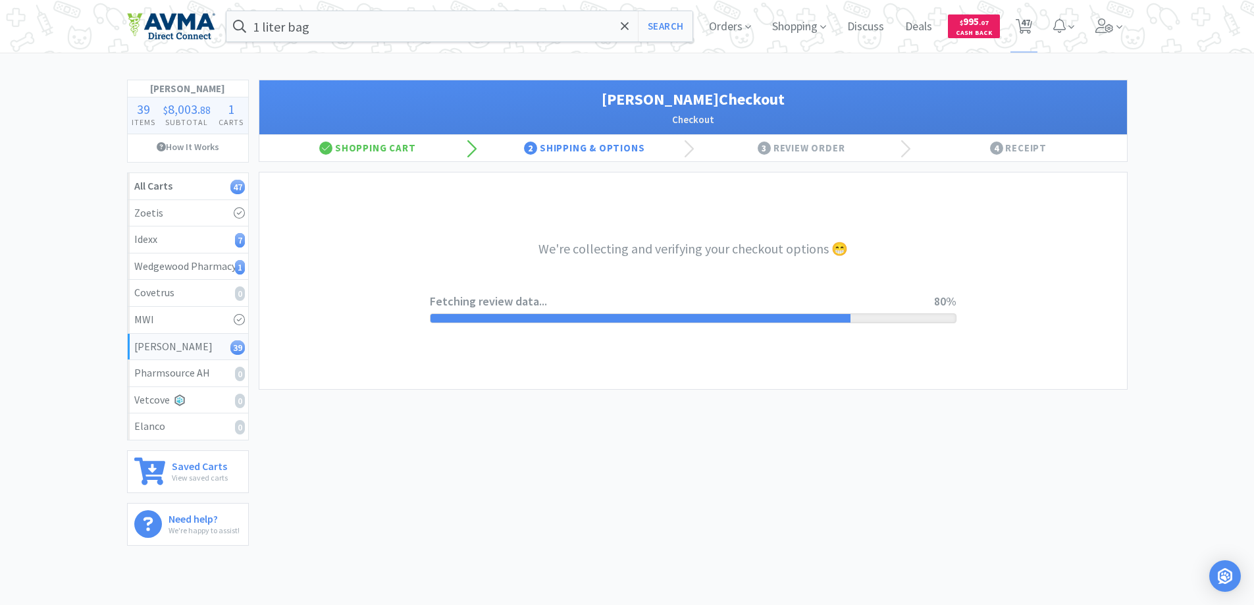
select select "1"
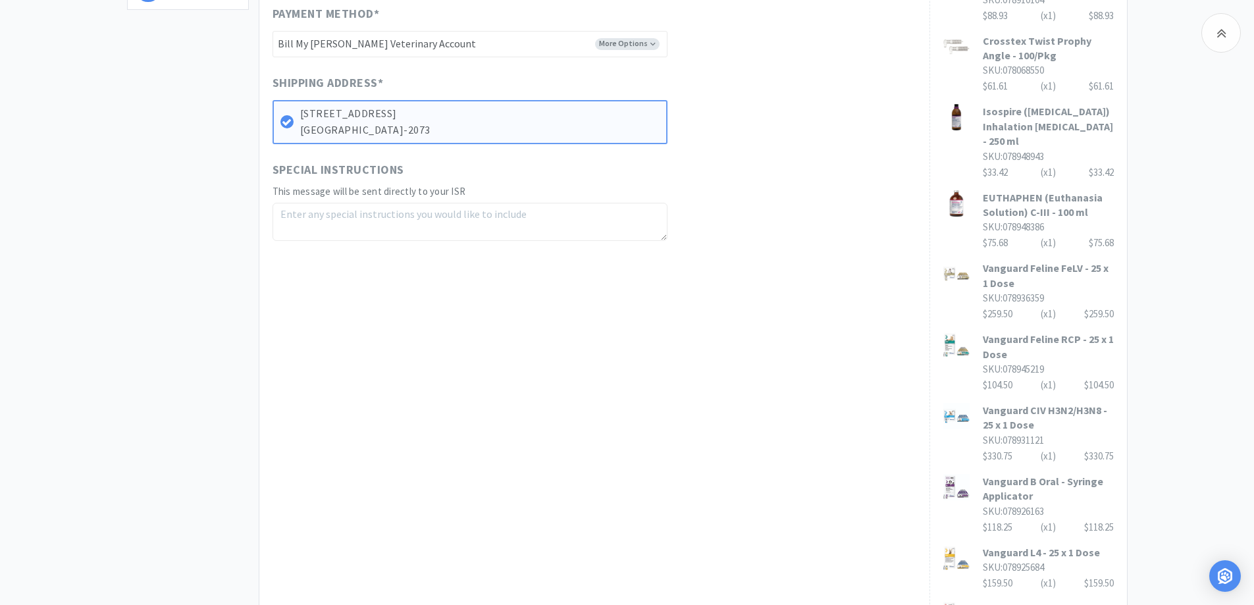
scroll to position [828, 0]
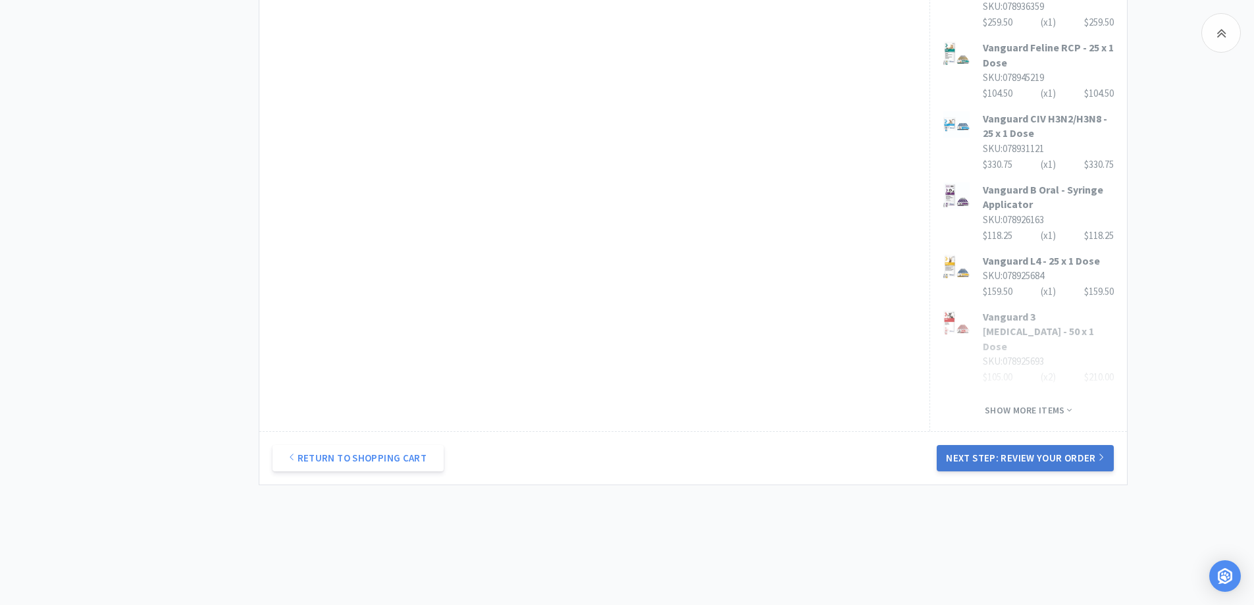
click at [1022, 445] on button "Next Step: Review Your Order" at bounding box center [1025, 458] width 176 height 26
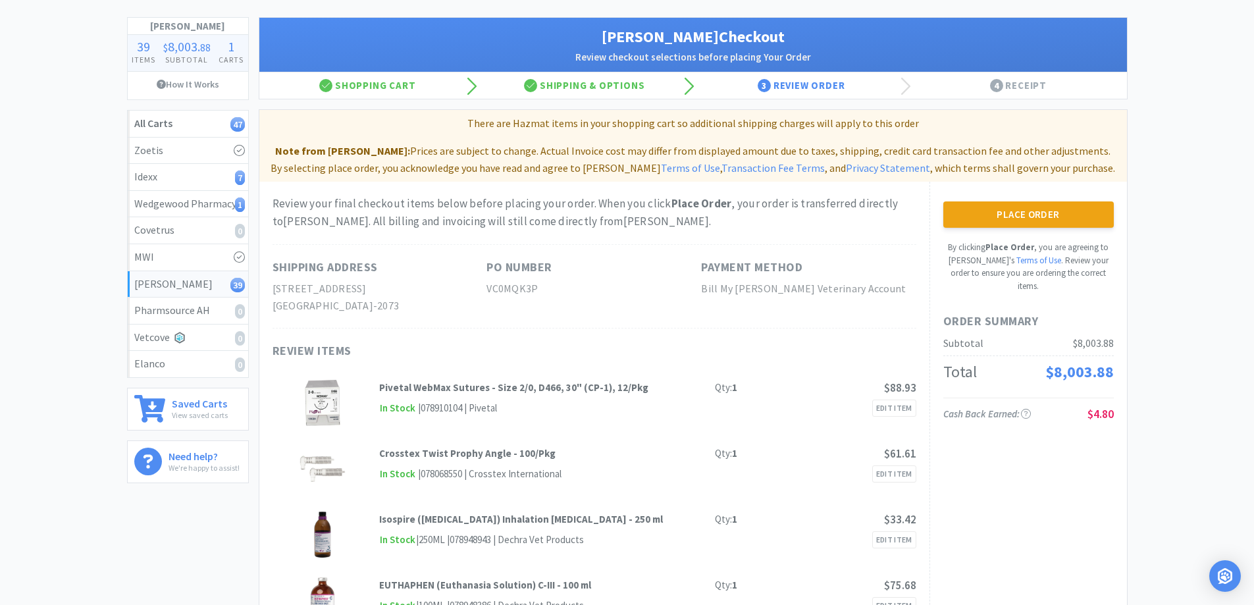
scroll to position [0, 0]
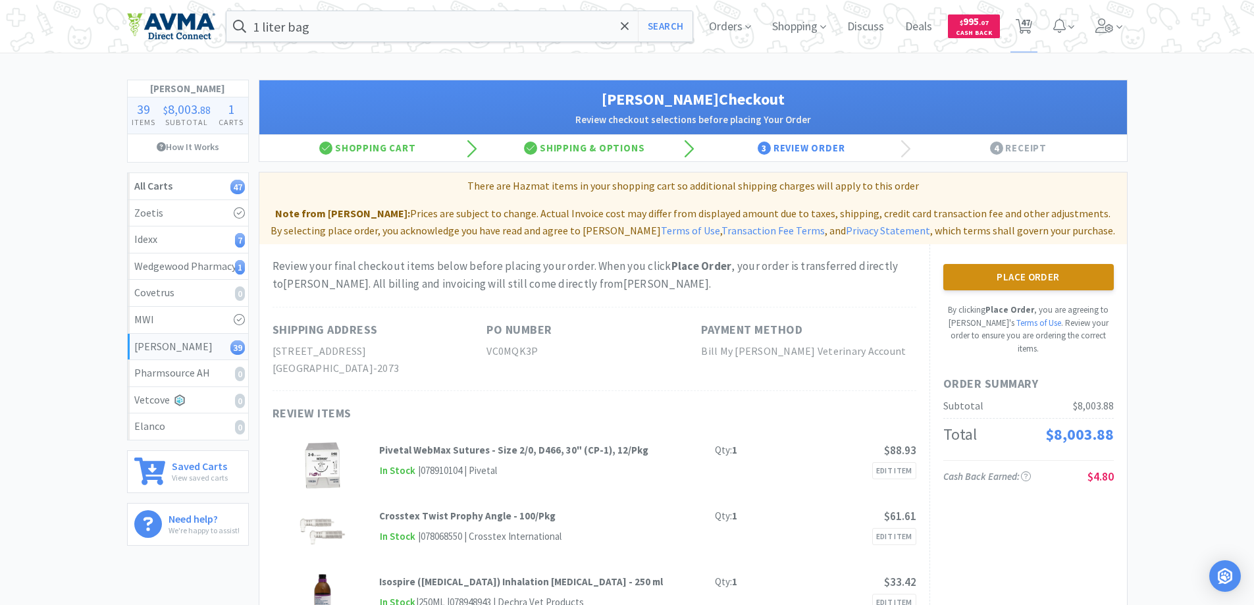
click at [1034, 279] on button "Place Order" at bounding box center [1029, 277] width 171 height 26
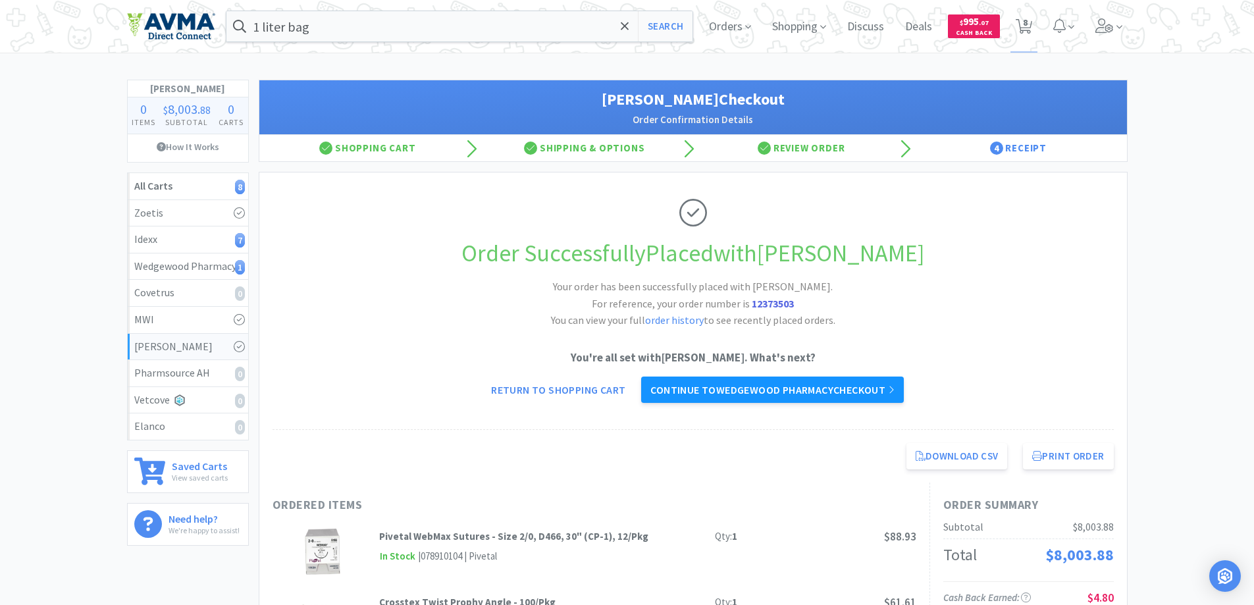
click at [728, 394] on link "Continue to Wedgewood Pharmacy checkout" at bounding box center [772, 390] width 262 height 26
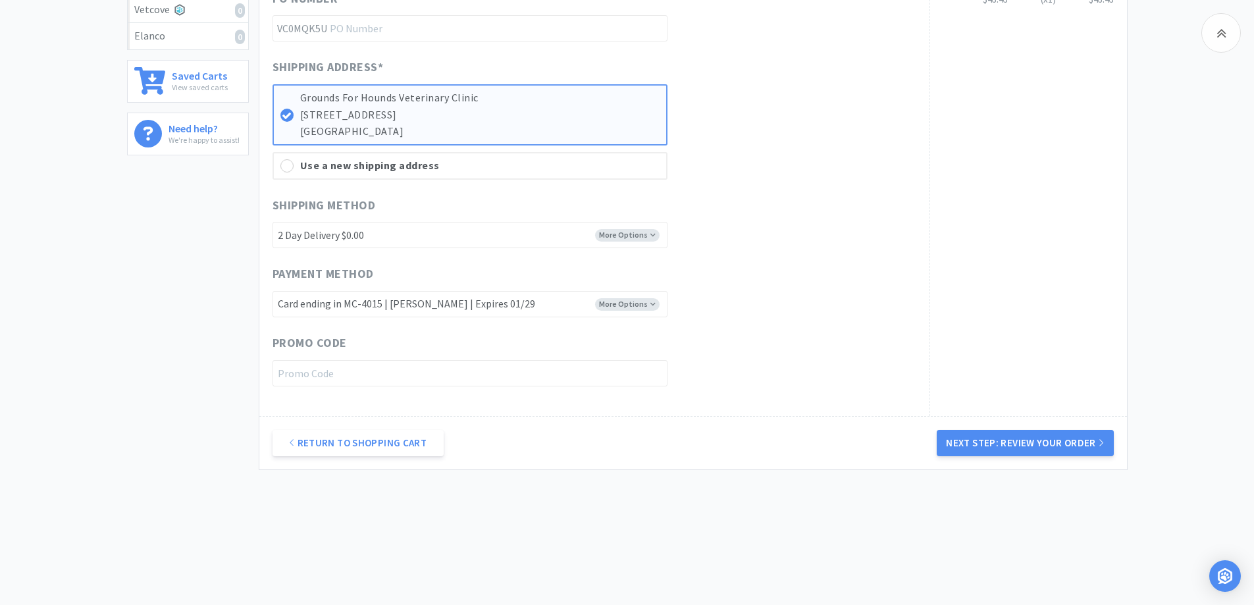
click at [1030, 447] on button "Next Step: Review Your Order" at bounding box center [1025, 443] width 176 height 26
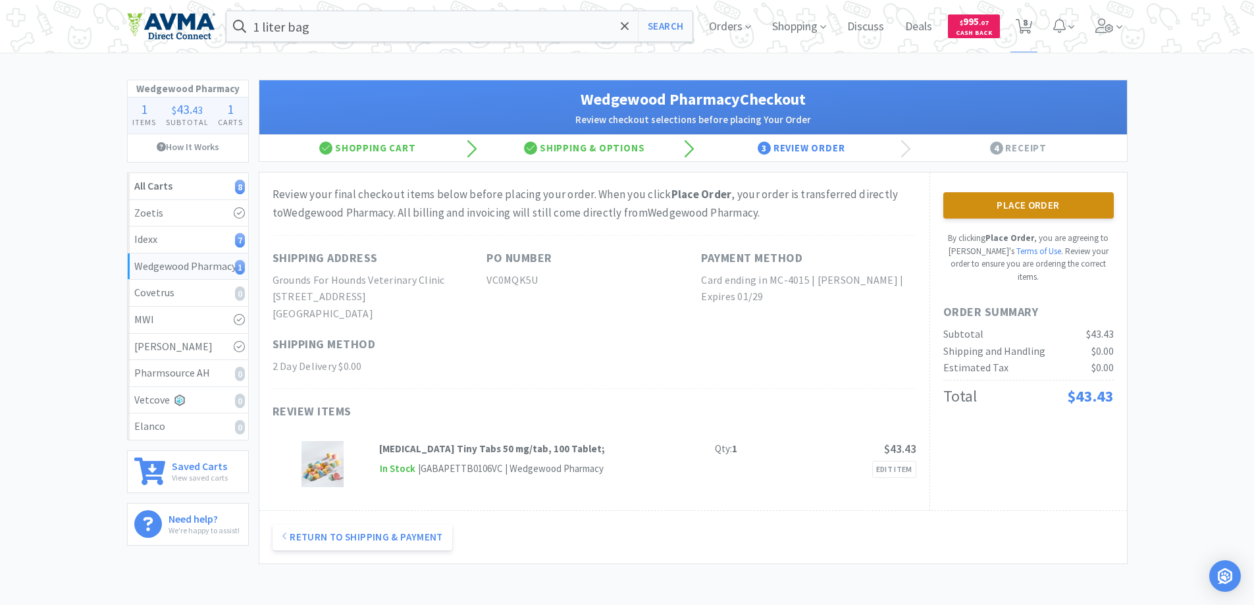
click at [963, 199] on button "Place Order" at bounding box center [1029, 205] width 171 height 26
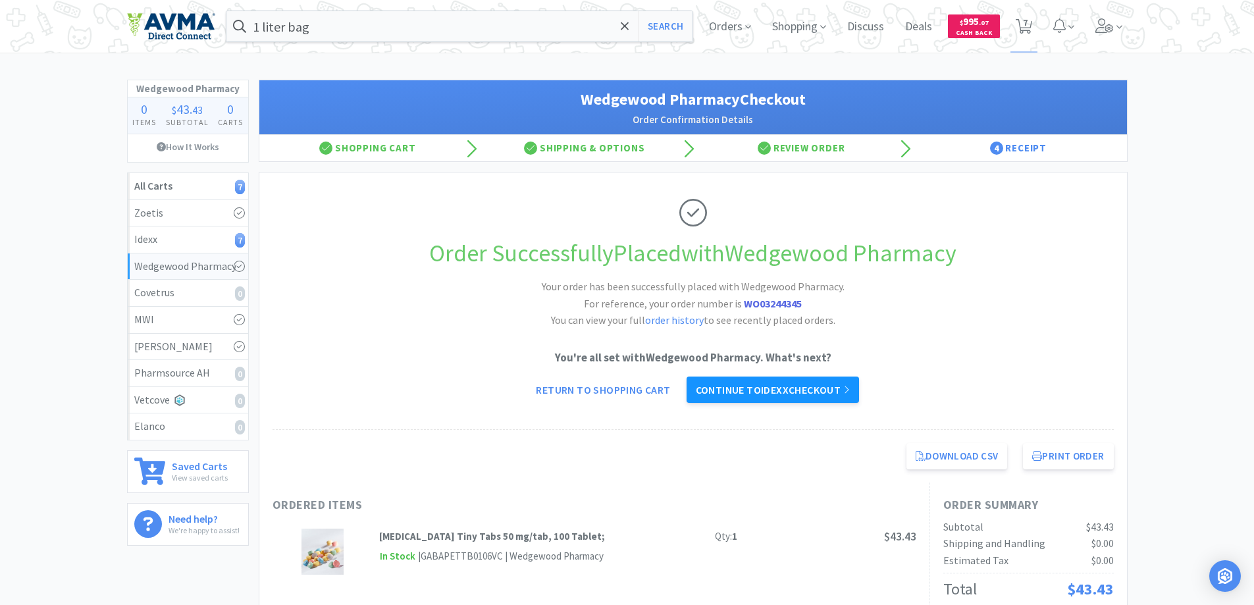
click at [794, 390] on link "Continue to Idexx checkout" at bounding box center [773, 390] width 173 height 26
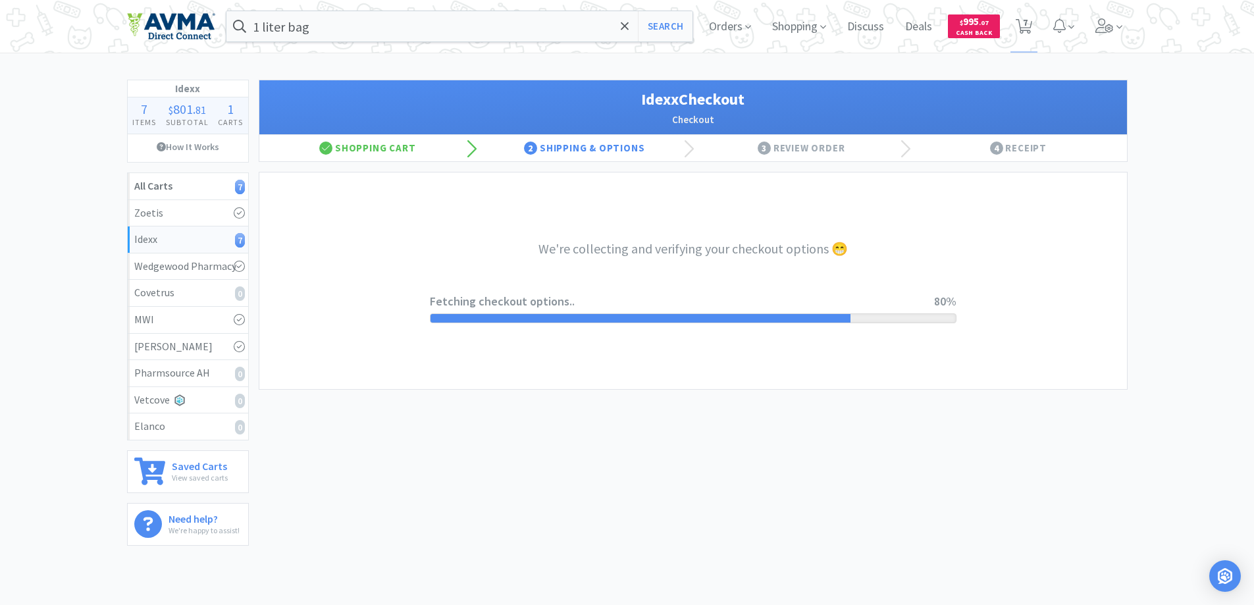
select select "904"
select select "003"
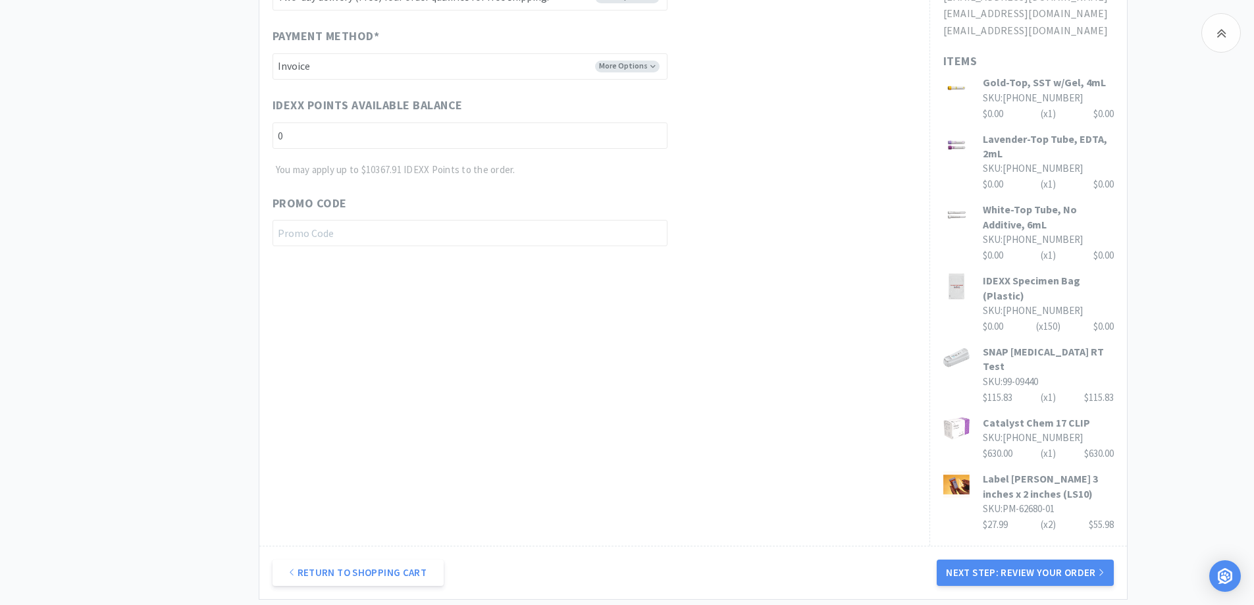
scroll to position [689, 0]
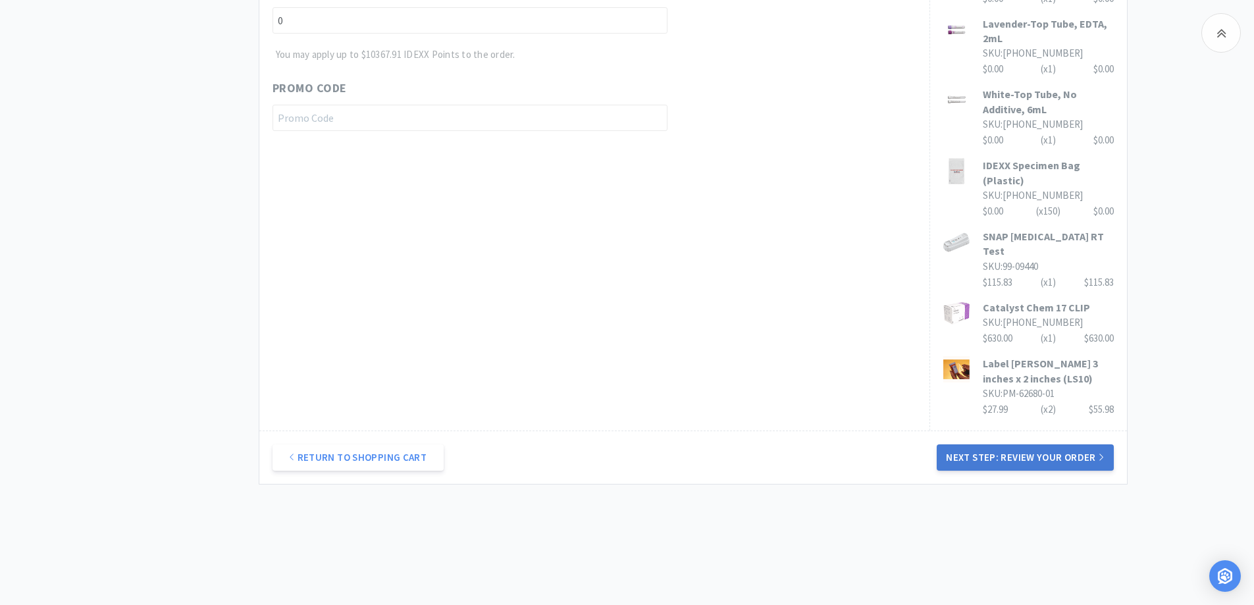
click at [984, 444] on button "Next Step: Review Your Order" at bounding box center [1025, 457] width 176 height 26
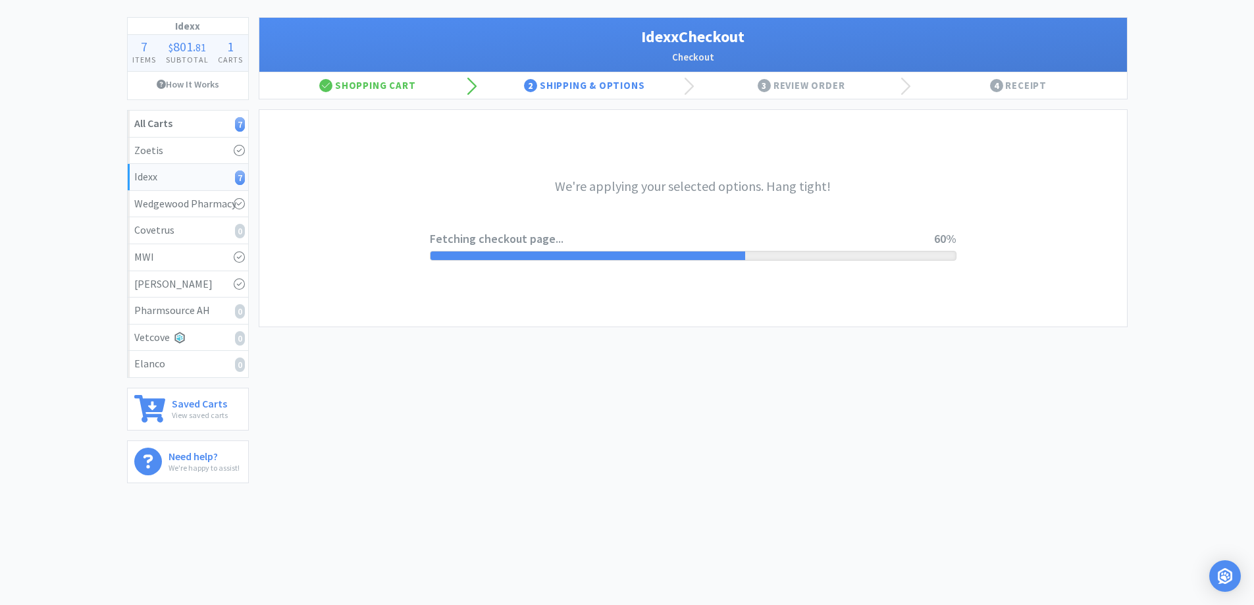
scroll to position [0, 0]
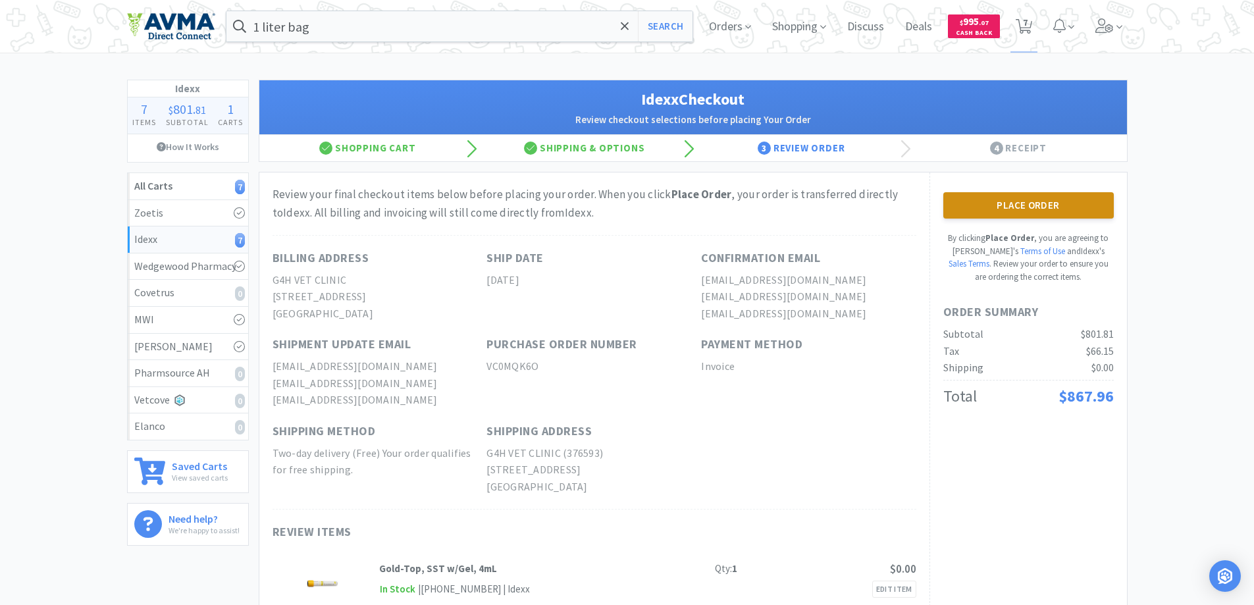
click at [975, 208] on button "Place Order" at bounding box center [1029, 205] width 171 height 26
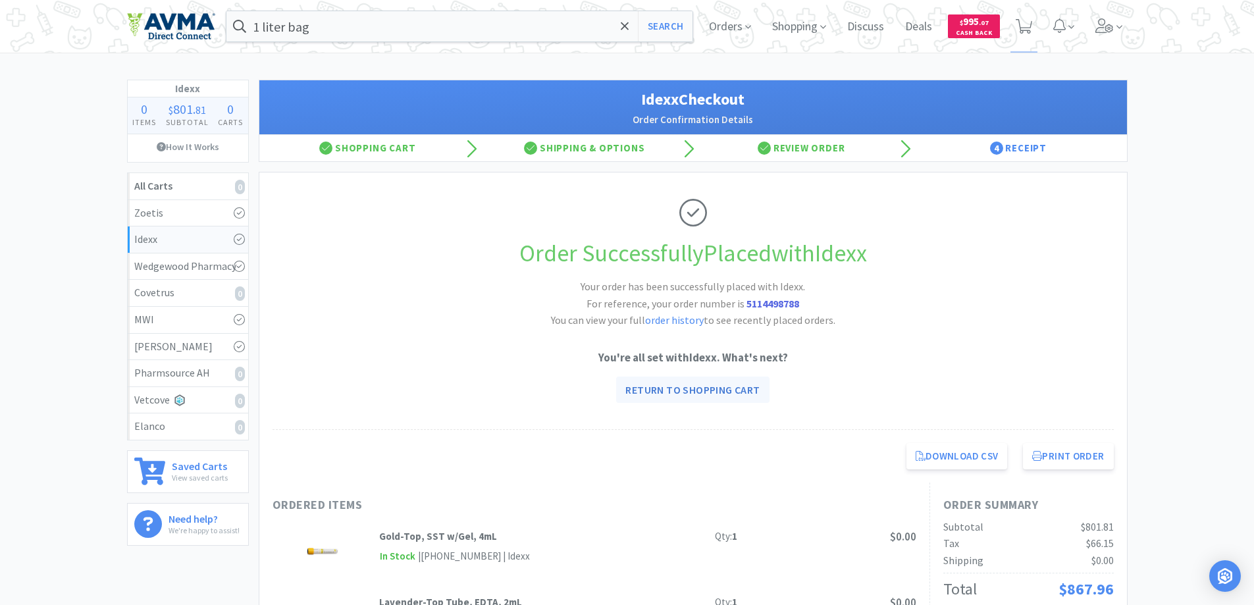
click at [732, 389] on link "Return to Shopping Cart" at bounding box center [692, 390] width 153 height 26
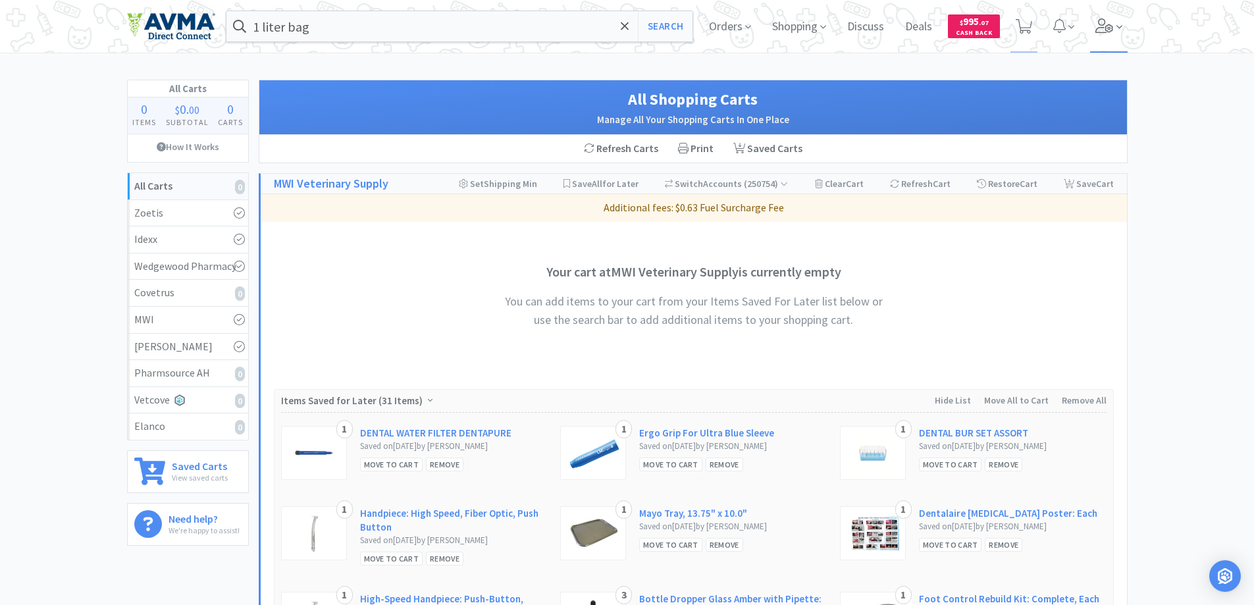
click at [1118, 27] on icon at bounding box center [1119, 27] width 6 height 3
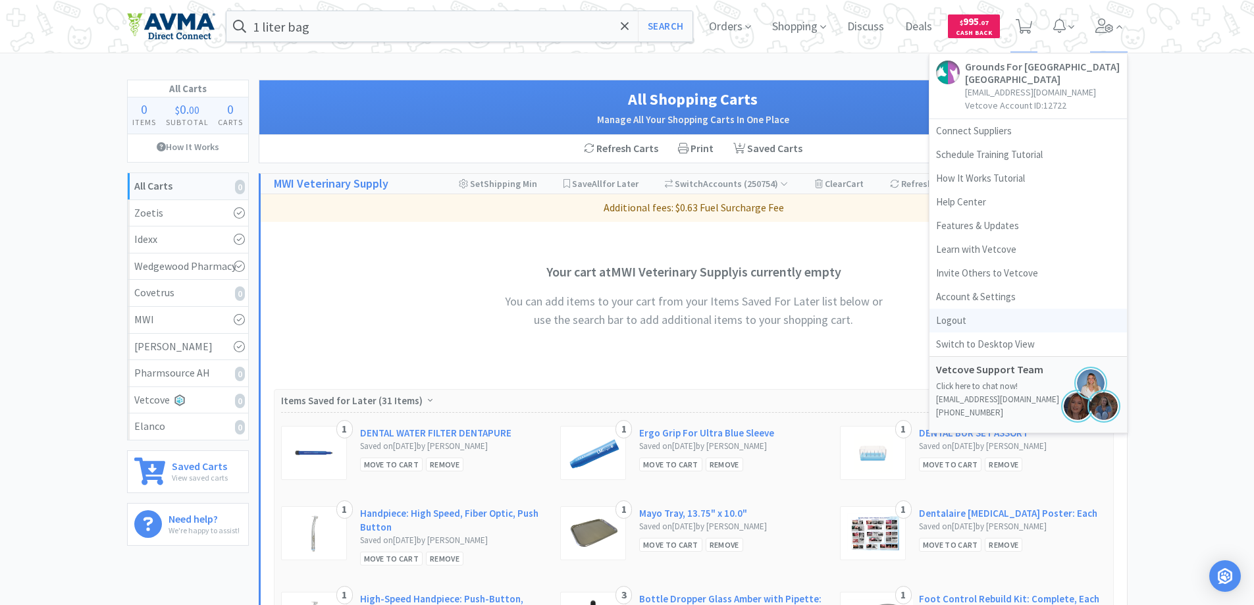
click at [961, 321] on link "Logout" at bounding box center [1029, 321] width 198 height 24
